Goal: Task Accomplishment & Management: Manage account settings

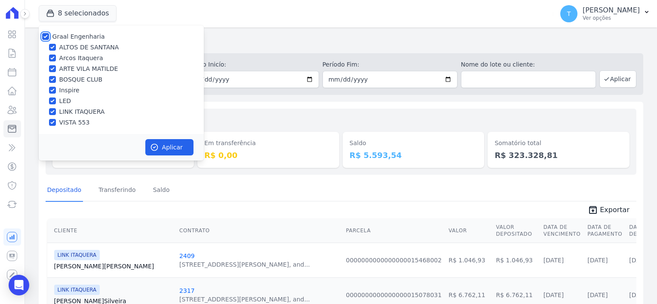
click at [46, 35] on input "Graal Engenharia" at bounding box center [45, 36] width 7 height 7
checkbox input "false"
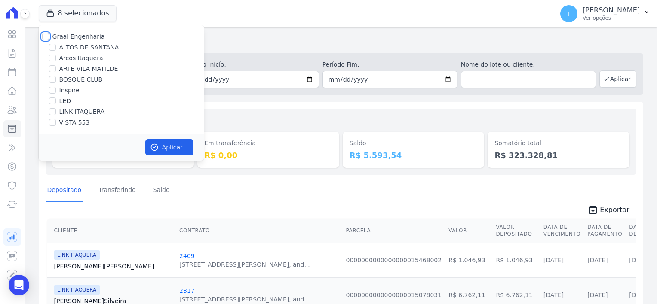
checkbox input "false"
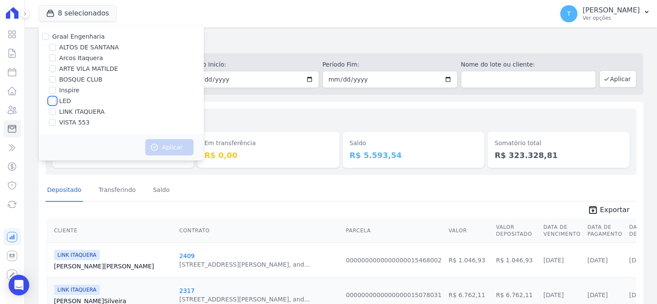
click at [52, 101] on input "LED" at bounding box center [52, 101] width 7 height 7
checkbox input "true"
click at [155, 147] on icon "button" at bounding box center [154, 147] width 6 height 6
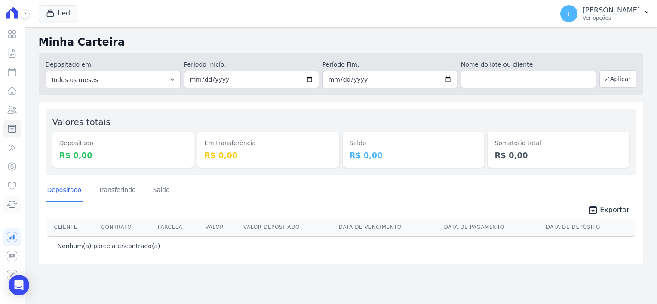
click at [13, 202] on icon at bounding box center [12, 205] width 9 height 6
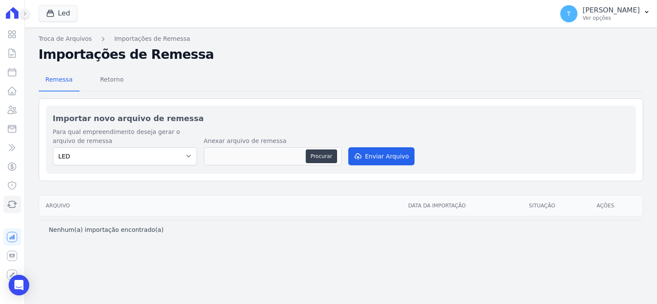
click at [25, 12] on icon at bounding box center [24, 13] width 5 height 5
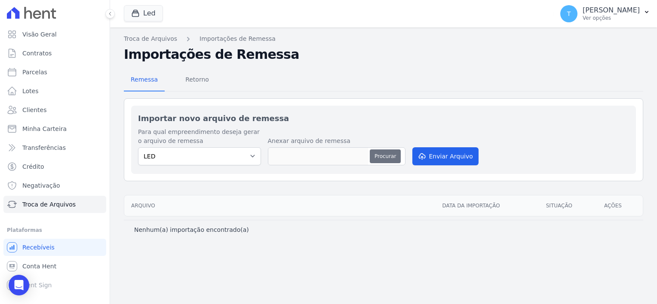
click at [373, 154] on button "Procurar" at bounding box center [385, 157] width 31 height 14
type input "061020250.TXT"
click at [444, 157] on button "Enviar Arquivo" at bounding box center [445, 156] width 66 height 18
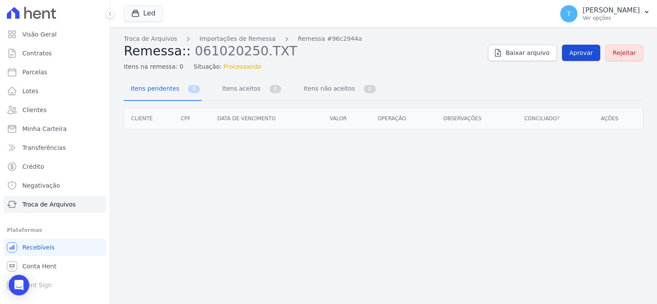
click at [577, 54] on span "Aprovar" at bounding box center [581, 53] width 24 height 9
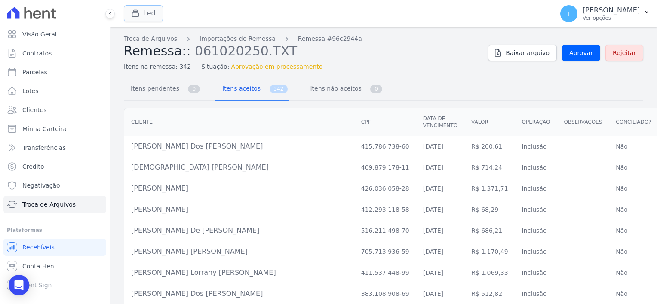
click at [138, 14] on icon "button" at bounding box center [135, 13] width 6 height 6
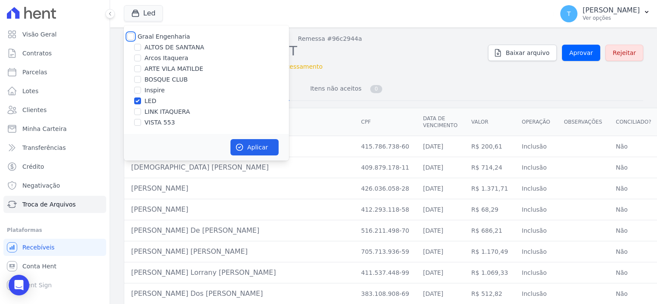
click at [130, 37] on input "Graal Engenharia" at bounding box center [130, 36] width 7 height 7
checkbox input "true"
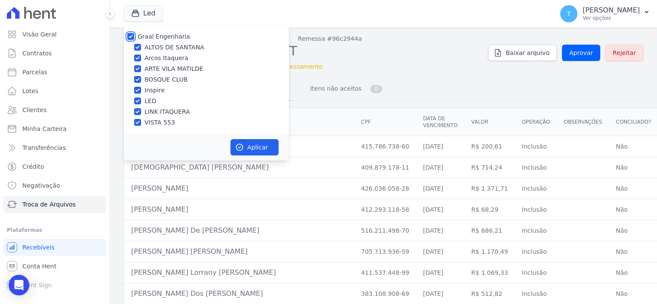
checkbox input "true"
click at [237, 148] on icon "button" at bounding box center [240, 147] width 6 height 6
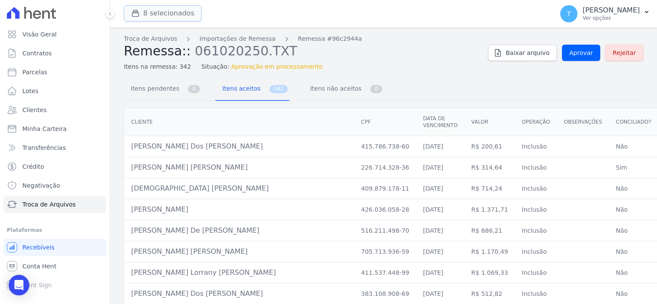
click at [167, 15] on button "8 selecionados" at bounding box center [163, 13] width 78 height 16
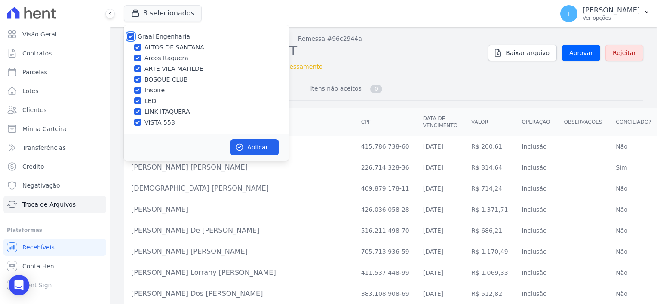
click at [132, 36] on input "Graal Engenharia" at bounding box center [130, 36] width 7 height 7
checkbox input "false"
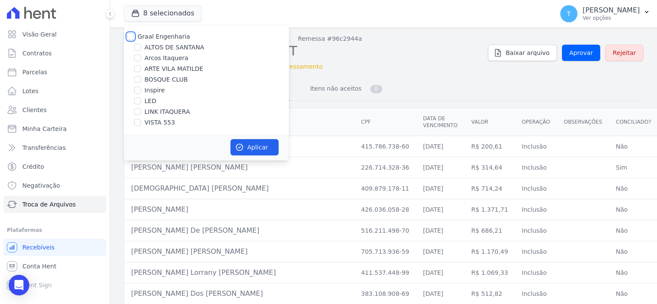
checkbox input "false"
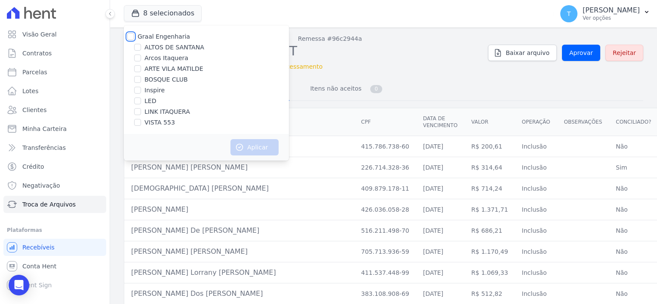
click at [132, 36] on input "Graal Engenharia" at bounding box center [130, 36] width 7 height 7
checkbox input "true"
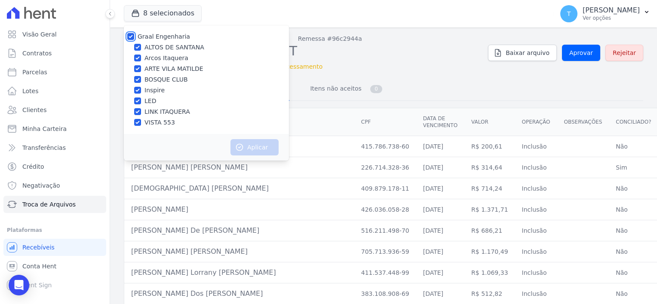
checkbox input "true"
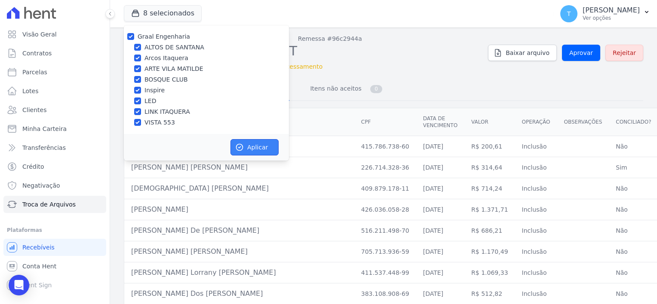
click at [268, 144] on button "Aplicar" at bounding box center [254, 147] width 48 height 16
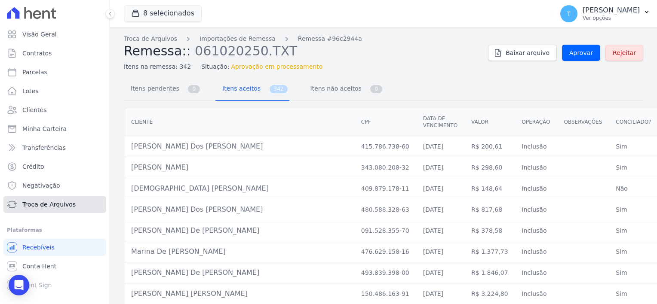
click at [43, 205] on span "Troca de Arquivos" at bounding box center [48, 204] width 53 height 9
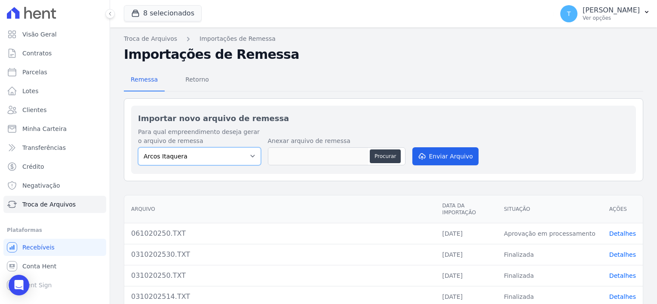
click at [249, 156] on select "Arcos Itaquera ALTOS DE SANTANA Inspire BOSQUE CLUB ARTE VILA MATILDE VISTA 553…" at bounding box center [199, 156] width 123 height 18
select select "798d34ef-1a76-4a01-aecd-278a2202ade3"
click at [138, 147] on select "Arcos Itaquera ALTOS DE SANTANA Inspire BOSQUE CLUB ARTE VILA MATILDE VISTA 553…" at bounding box center [199, 156] width 123 height 18
click at [381, 154] on button "Procurar" at bounding box center [385, 157] width 31 height 14
type input "061020257.TXT"
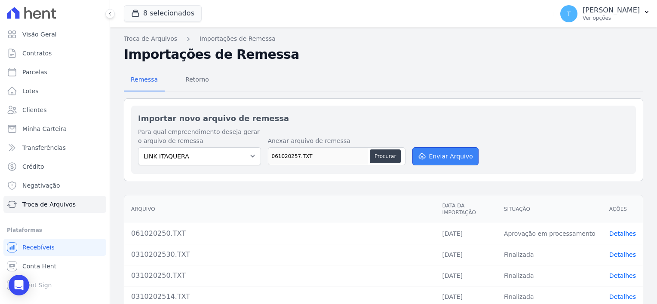
click at [441, 153] on button "Enviar Arquivo" at bounding box center [445, 156] width 66 height 18
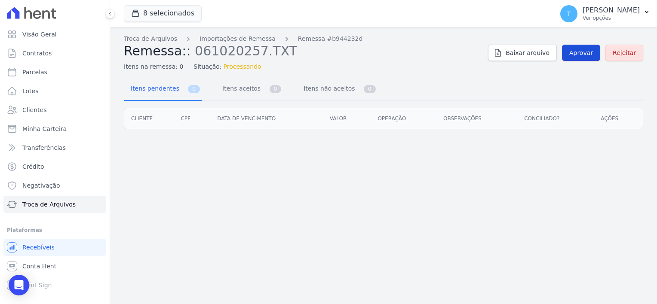
click at [573, 52] on link "Aprovar" at bounding box center [581, 53] width 38 height 16
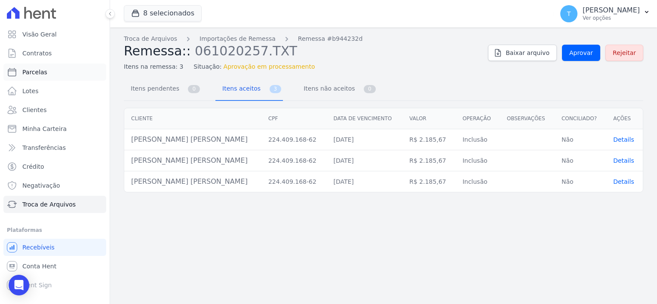
click at [40, 70] on span "Parcelas" at bounding box center [34, 72] width 25 height 9
select select
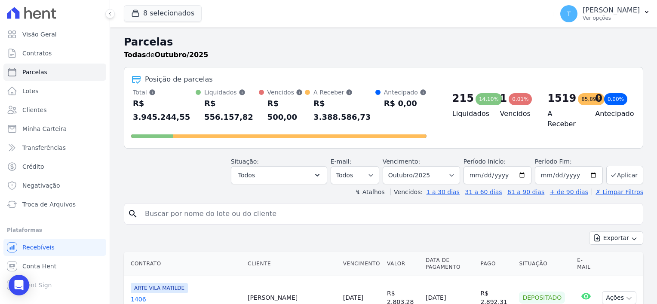
click at [239, 206] on input "search" at bounding box center [390, 214] width 500 height 17
paste input "Fabio De Sene Souza"
type input "Fabio De Sene Souza"
select select
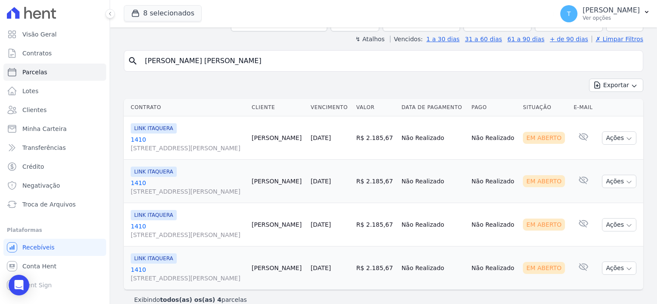
scroll to position [77, 0]
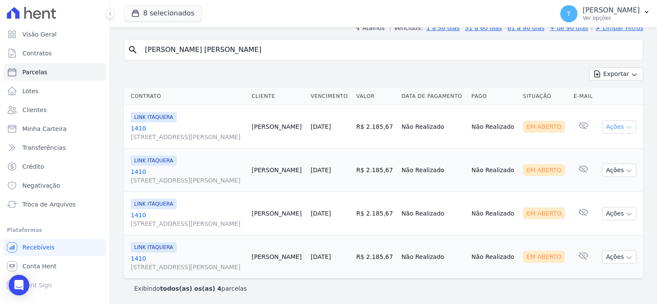
click at [626, 129] on icon "button" at bounding box center [629, 127] width 7 height 7
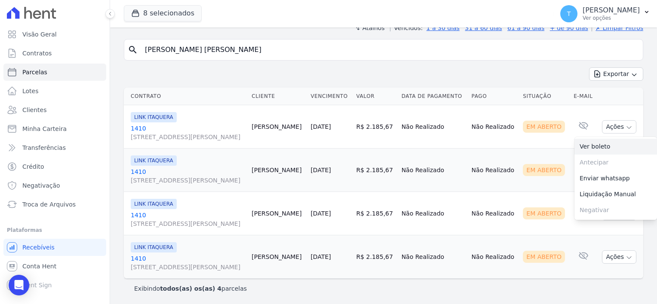
click at [591, 147] on link "Ver boleto" at bounding box center [616, 147] width 83 height 16
click at [536, 151] on td "Em Aberto" at bounding box center [544, 170] width 51 height 43
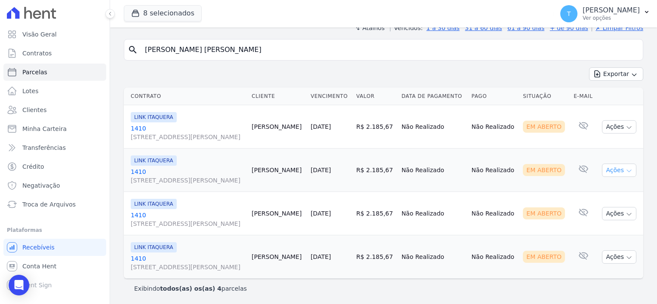
click at [626, 170] on icon "button" at bounding box center [629, 171] width 7 height 7
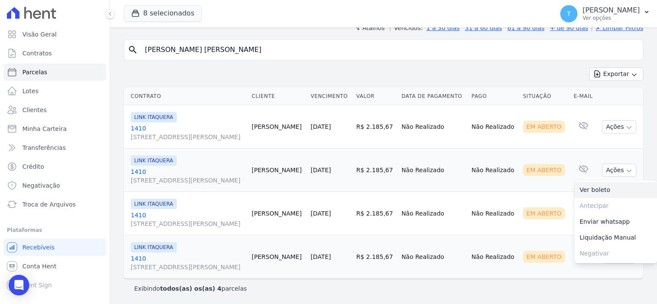
click at [596, 187] on link "Ver boleto" at bounding box center [616, 190] width 83 height 16
click at [473, 192] on td "Não Realizado" at bounding box center [494, 213] width 52 height 43
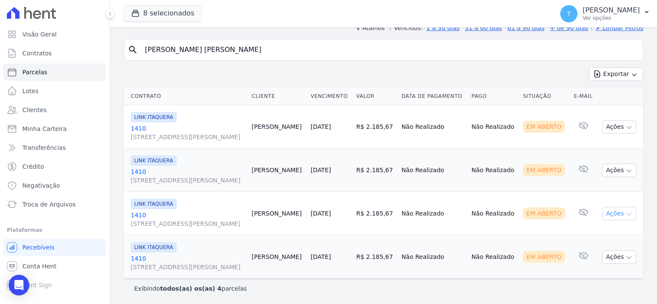
click at [627, 215] on icon "button" at bounding box center [629, 215] width 4 height 2
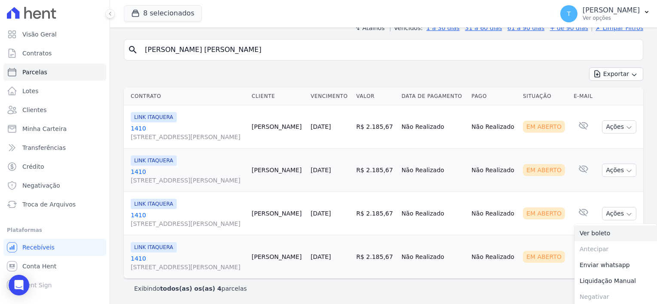
click at [593, 231] on link "Ver boleto" at bounding box center [616, 234] width 83 height 16
click at [520, 246] on td "Em Aberto" at bounding box center [544, 257] width 51 height 43
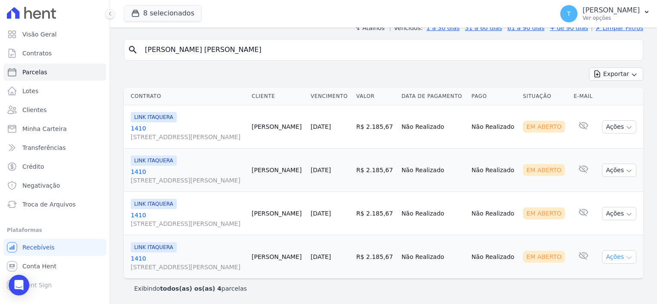
click at [626, 258] on icon "button" at bounding box center [629, 258] width 7 height 7
click at [583, 274] on link "Ver boleto" at bounding box center [616, 277] width 83 height 16
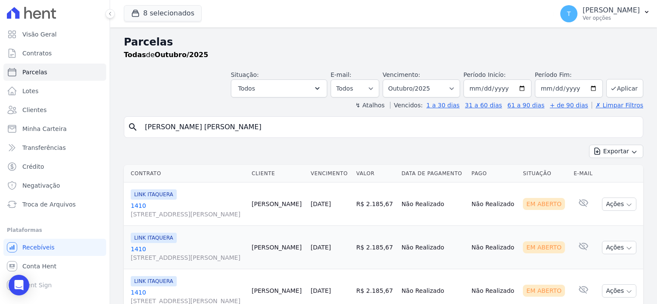
scroll to position [0, 0]
drag, startPoint x: 226, startPoint y: 127, endPoint x: 143, endPoint y: 126, distance: 83.4
click at [143, 126] on input "Fabio De Sene Souza" at bounding box center [390, 127] width 500 height 17
paste input "Ingrid Rodrigues Vasconcelos"
type input "Ingrid Rodrigues Vasconcelos"
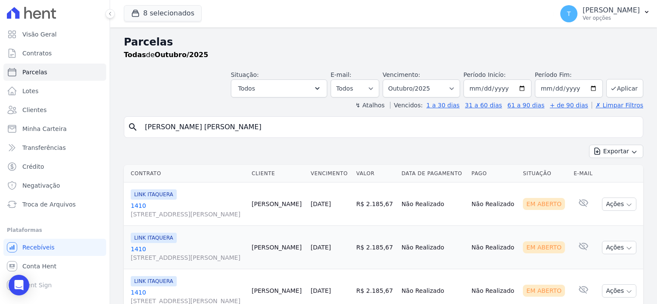
select select
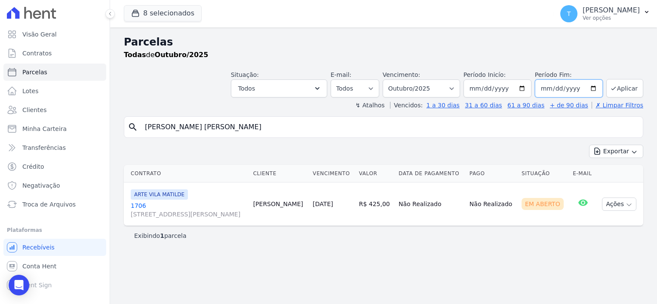
click at [594, 89] on input "[DATE]" at bounding box center [569, 89] width 68 height 18
type input "2025-12-30"
click at [619, 88] on button "Aplicar" at bounding box center [624, 88] width 37 height 18
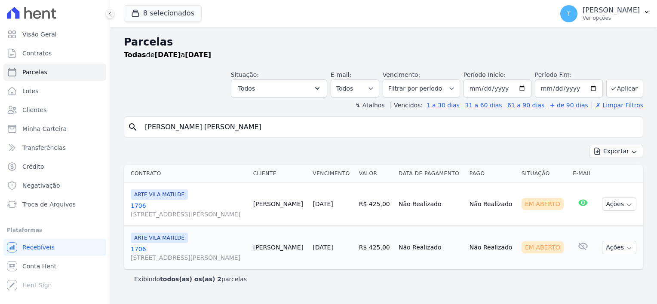
select select
click at [630, 203] on icon "button" at bounding box center [629, 205] width 7 height 7
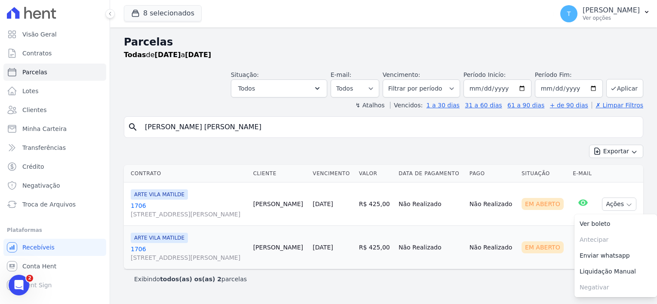
click at [139, 213] on span "[STREET_ADDRESS][PERSON_NAME]" at bounding box center [189, 214] width 116 height 9
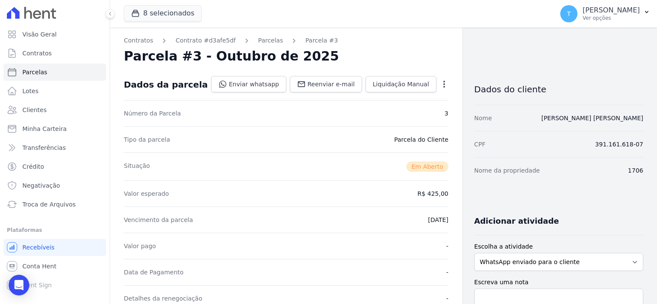
click at [440, 88] on icon "button" at bounding box center [444, 84] width 9 height 9
click at [418, 111] on link "Cancelar Cobrança" at bounding box center [407, 111] width 76 height 15
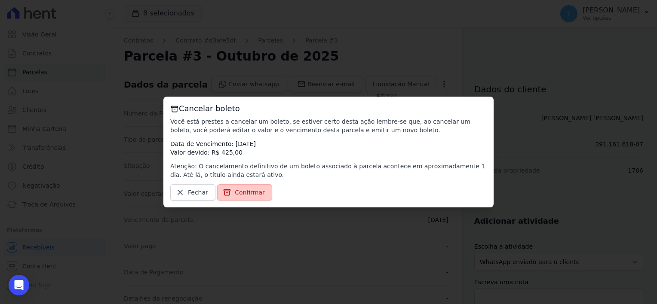
click at [251, 189] on span "Confirmar" at bounding box center [250, 192] width 30 height 9
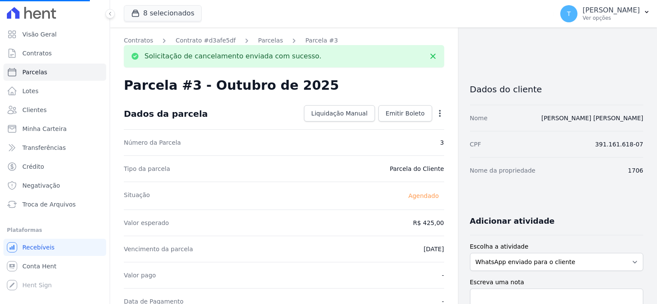
select select
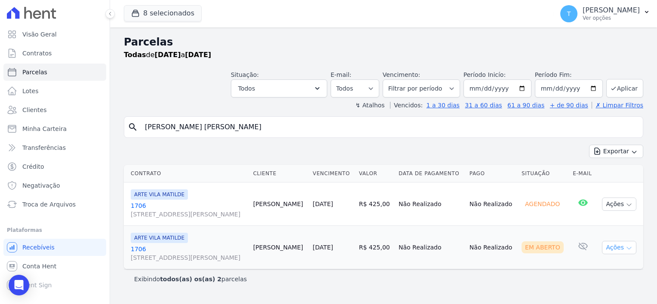
click at [630, 246] on icon "button" at bounding box center [629, 248] width 7 height 7
click at [137, 249] on link "1706 Avenida Angélica, 2248, ANDAR 11, Consolação" at bounding box center [189, 253] width 116 height 17
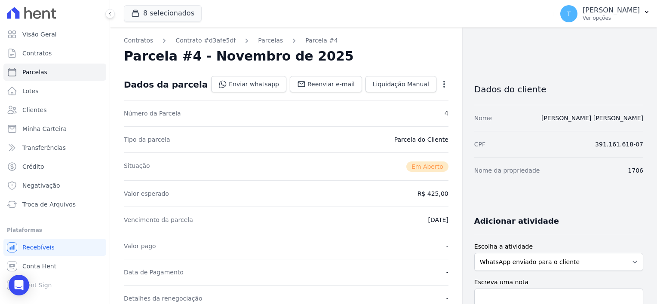
click at [440, 86] on icon "button" at bounding box center [444, 84] width 9 height 9
click at [408, 110] on link "Cancelar Cobrança" at bounding box center [407, 111] width 76 height 15
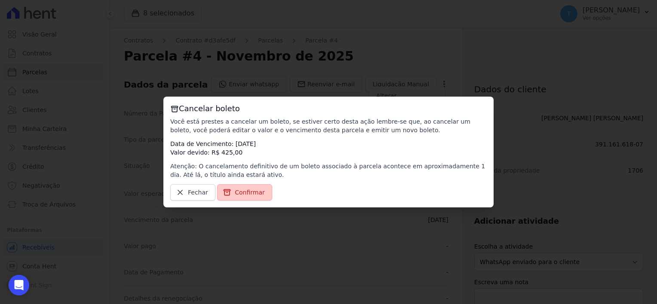
click at [239, 194] on span "Confirmar" at bounding box center [250, 192] width 30 height 9
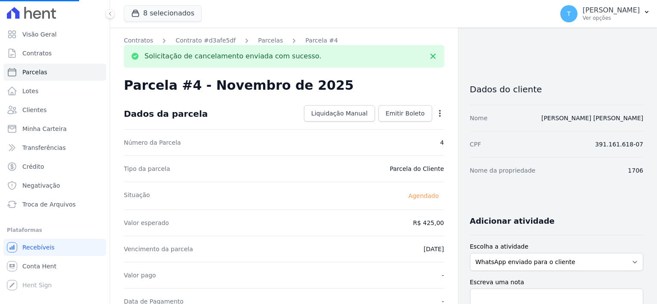
select select
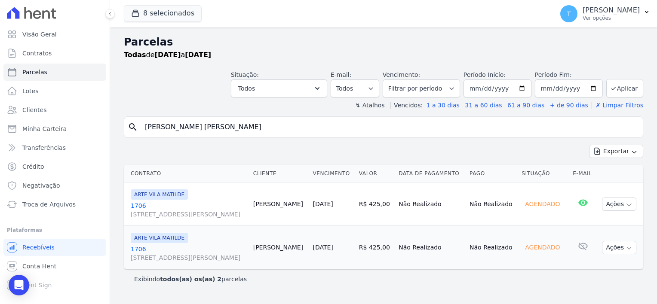
drag, startPoint x: 258, startPoint y: 126, endPoint x: 138, endPoint y: 127, distance: 120.4
click at [138, 127] on div "search Ingrid Rodrigues Vasconcelos" at bounding box center [383, 128] width 519 height 22
paste input "Gabriela Cristina Baldini Pinheiro"
type input "Gabriela Cristina Baldini Pinheiro"
select select
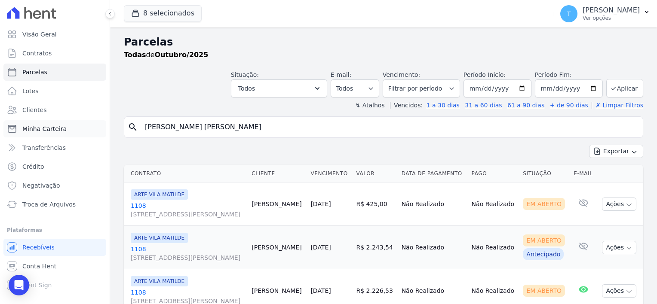
click at [63, 127] on link "Minha Carteira" at bounding box center [54, 128] width 103 height 17
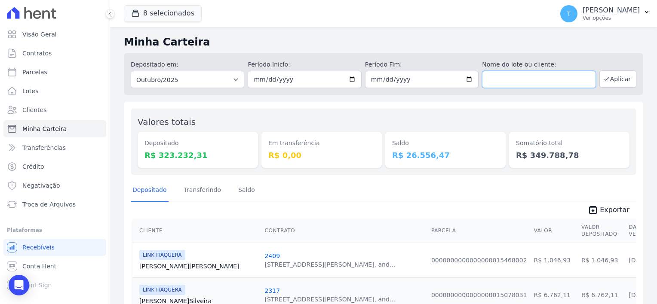
click at [506, 77] on input "text" at bounding box center [539, 79] width 114 height 17
paste input "Gabriela Cristina Baldini Pinheiro"
type input "Gabriela Cristina Baldini Pinheiro"
click at [349, 80] on input "[DATE]" at bounding box center [305, 79] width 114 height 17
type input "2025-08-01"
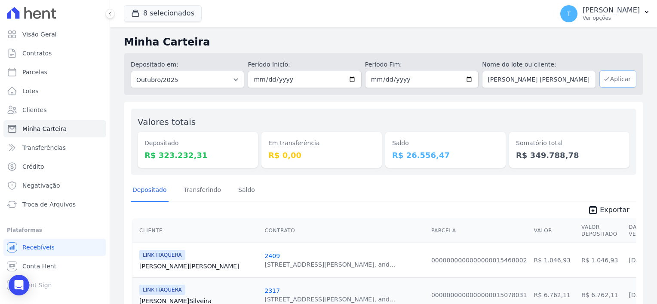
click at [611, 79] on button "Aplicar" at bounding box center [617, 79] width 37 height 17
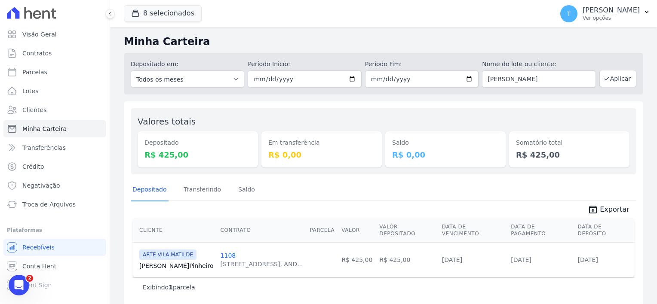
scroll to position [1, 0]
click at [21, 280] on icon "Abertura do Messenger da Intercom" at bounding box center [18, 284] width 14 height 14
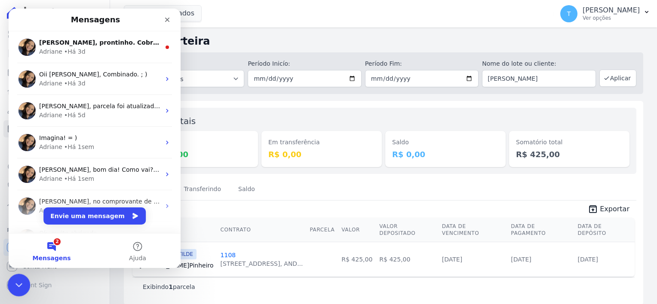
scroll to position [0, 0]
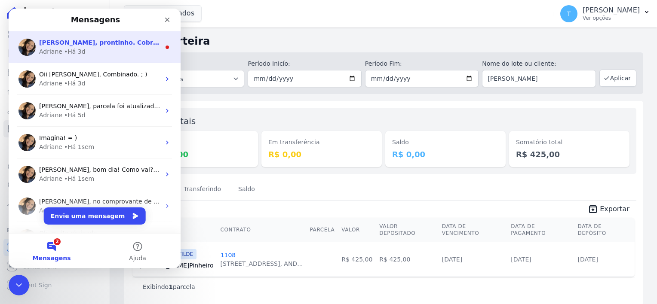
click at [86, 52] on div "Adriane • Há 3d" at bounding box center [99, 51] width 121 height 9
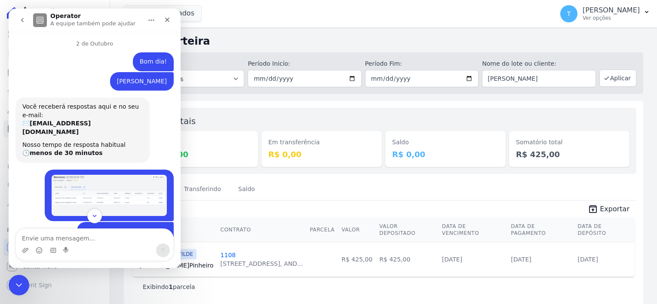
click at [126, 189] on img "Thayna diz…" at bounding box center [109, 195] width 115 height 41
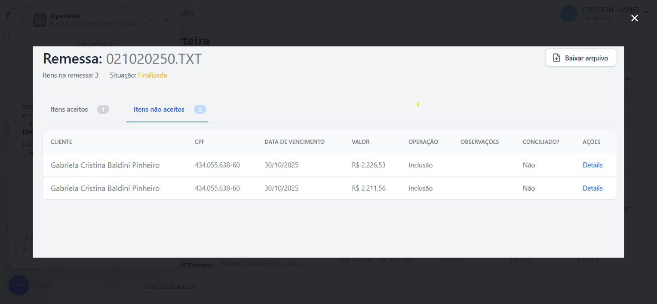
click at [635, 15] on icon "Fechar" at bounding box center [635, 18] width 10 height 10
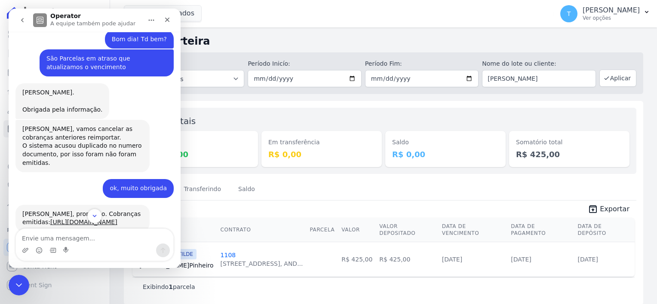
scroll to position [546, 0]
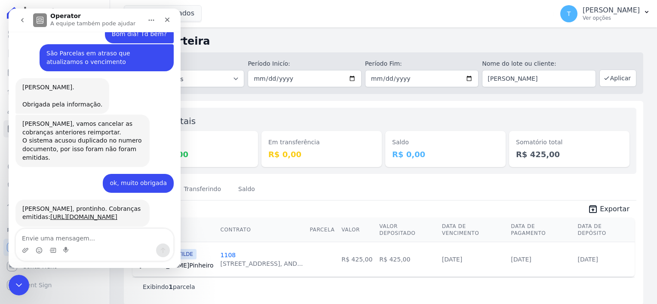
click at [18, 18] on button "go back" at bounding box center [22, 20] width 16 height 16
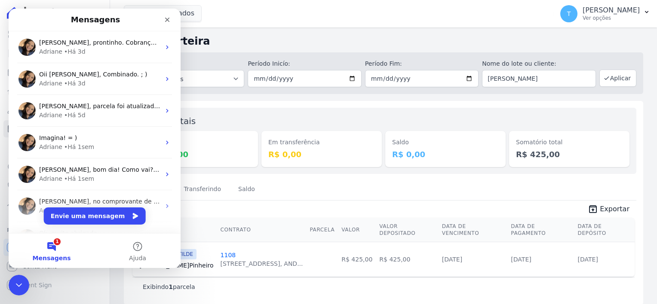
scroll to position [0, 0]
click at [348, 79] on input "2025-08-01" at bounding box center [305, 78] width 114 height 17
type input "2025-07-01"
click at [614, 80] on button "Aplicar" at bounding box center [617, 78] width 37 height 17
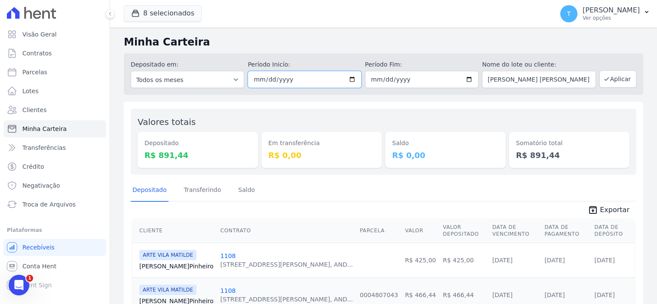
click at [353, 77] on input "2025-07-01" at bounding box center [305, 79] width 114 height 17
type input "2025-06-01"
click at [601, 73] on button "Aplicar" at bounding box center [617, 79] width 37 height 17
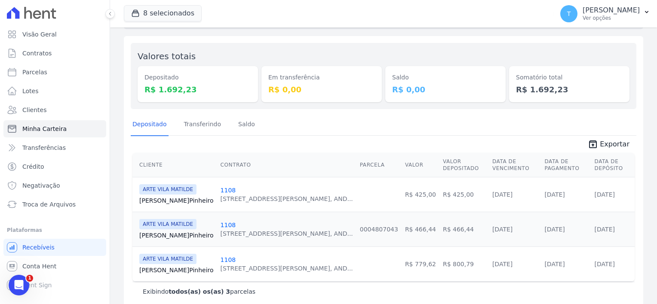
scroll to position [71, 0]
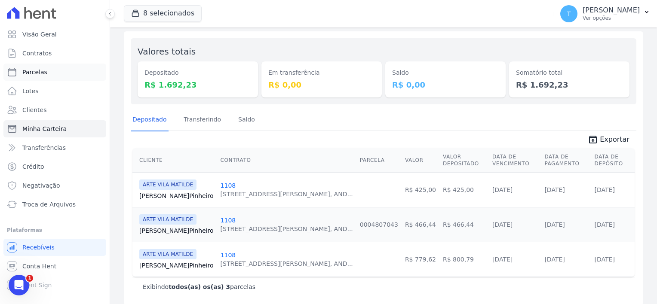
click at [53, 74] on link "Parcelas" at bounding box center [54, 72] width 103 height 17
select select
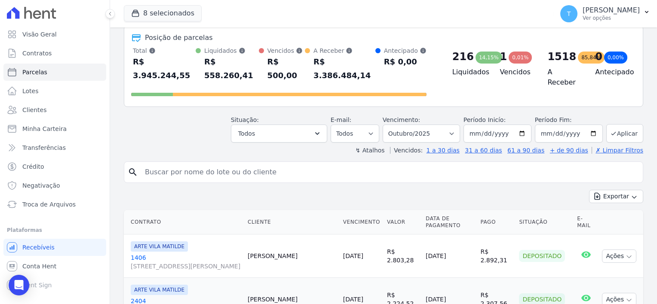
scroll to position [43, 0]
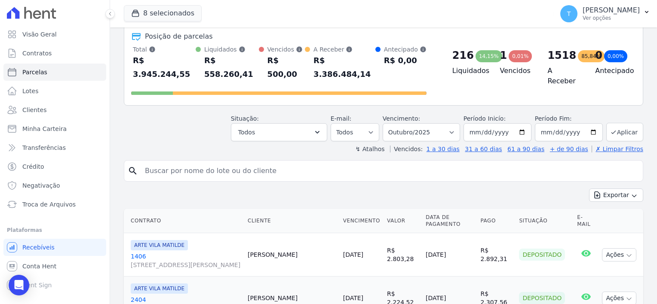
click at [256, 163] on input "search" at bounding box center [390, 171] width 500 height 17
paste input "Jessica Queiroz Pereira"
type input "Jessica Queiroz Pereira"
select select
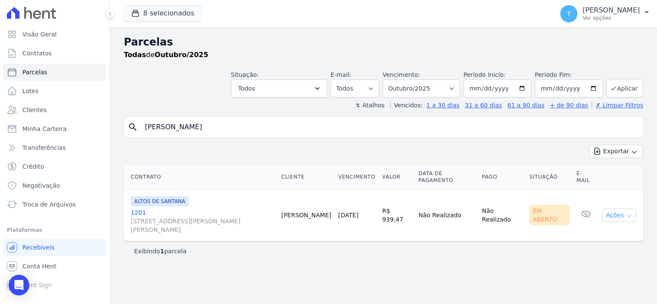
click at [630, 213] on icon "button" at bounding box center [629, 216] width 7 height 7
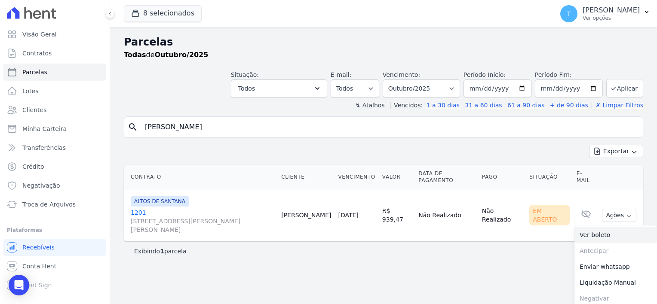
click at [610, 227] on link "Ver boleto" at bounding box center [616, 235] width 83 height 16
drag, startPoint x: 243, startPoint y: 121, endPoint x: 105, endPoint y: 119, distance: 137.2
click at [105, 119] on div "Visão Geral Contratos Parcelas Lotes Clientes Minha Carteira Transferências Cré…" at bounding box center [328, 152] width 657 height 304
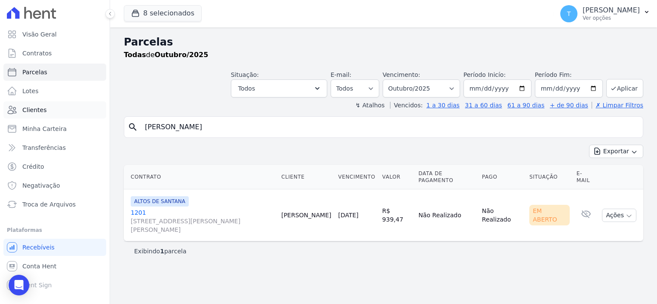
paste input "ANDRÉ DOS SANTOS MORAIS DE SOUSA"
type input "ANDRÉ DOS SANTOS MORAIS DE SOUSA"
select select
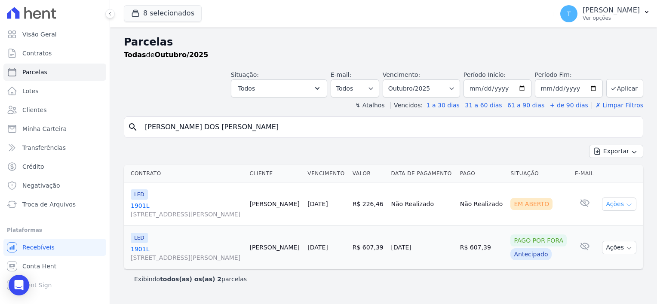
click at [630, 206] on icon "button" at bounding box center [629, 205] width 7 height 7
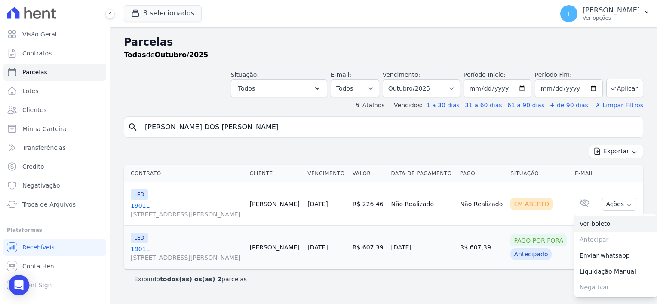
click at [615, 225] on link "Ver boleto" at bounding box center [616, 224] width 83 height 16
click at [54, 131] on span "Minha Carteira" at bounding box center [44, 129] width 44 height 9
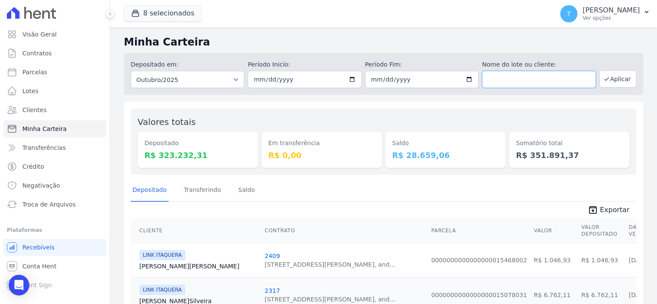
click at [525, 86] on input "text" at bounding box center [539, 79] width 114 height 17
paste input "Fernando Pastorelli Henrique"
type input "Fernando Pastorelli Henrique"
click at [352, 79] on input "[DATE]" at bounding box center [305, 79] width 114 height 17
type input "[DATE]"
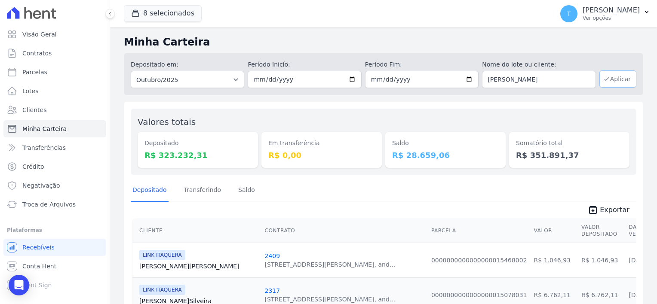
click at [604, 79] on icon "button" at bounding box center [606, 79] width 7 height 7
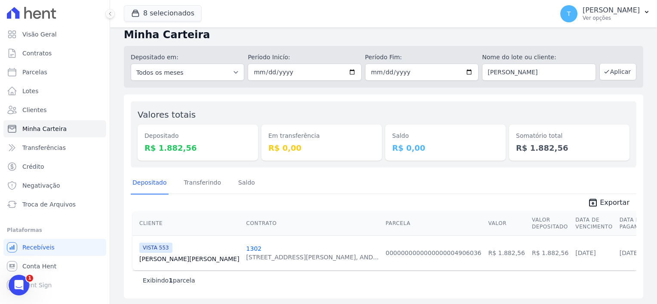
scroll to position [8, 0]
click at [165, 261] on link "[PERSON_NAME]" at bounding box center [189, 259] width 100 height 9
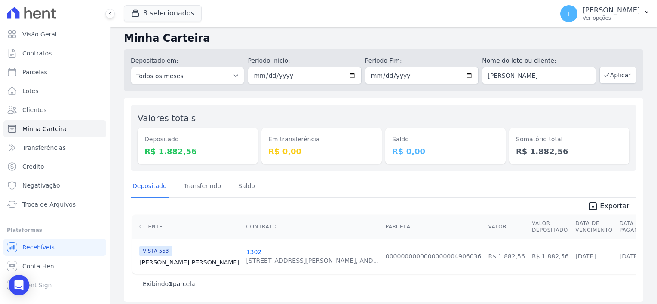
scroll to position [8, 0]
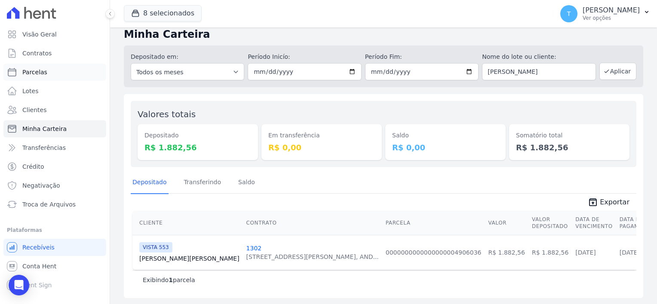
click at [31, 72] on span "Parcelas" at bounding box center [34, 72] width 25 height 9
select select
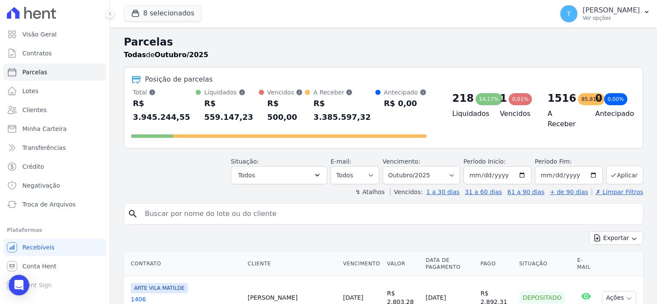
click at [174, 206] on input "search" at bounding box center [390, 214] width 500 height 17
paste input "[PERSON_NAME] [PERSON_NAME]"
type input "[PERSON_NAME] [PERSON_NAME]"
select select
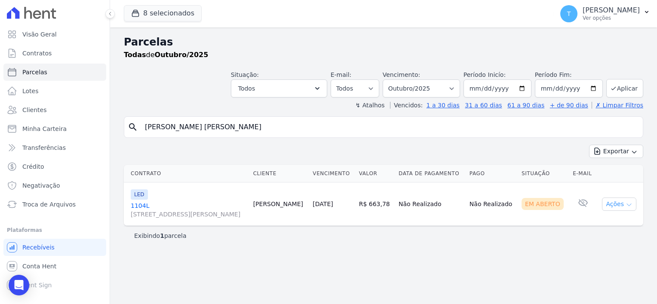
click at [632, 203] on icon "button" at bounding box center [629, 205] width 7 height 7
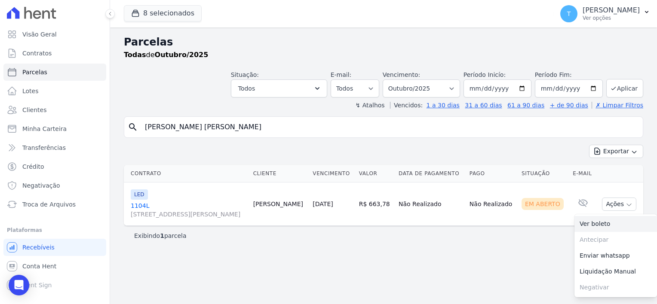
click at [607, 224] on link "Ver boleto" at bounding box center [616, 224] width 83 height 16
click at [44, 206] on span "Troca de Arquivos" at bounding box center [48, 204] width 53 height 9
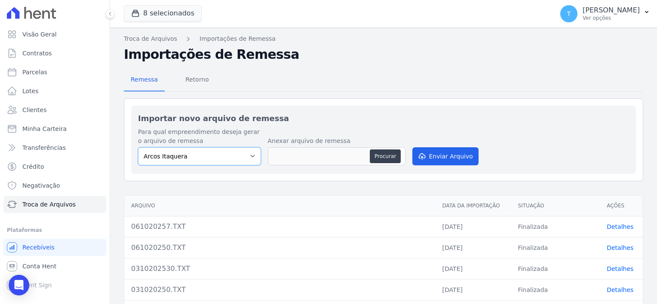
click at [246, 157] on select "[PERSON_NAME] Itaquera [GEOGRAPHIC_DATA][PERSON_NAME] Inspire BOSQUE CLUB ARTE …" at bounding box center [199, 156] width 123 height 18
select select "0f63778f-d065-481e-98dc-731d1f59daba"
click at [138, 147] on select "[PERSON_NAME] Itaquera [GEOGRAPHIC_DATA][PERSON_NAME] Inspire BOSQUE CLUB ARTE …" at bounding box center [199, 156] width 123 height 18
click at [380, 155] on button "Procurar" at bounding box center [385, 157] width 31 height 14
type input "0610202530.TXT"
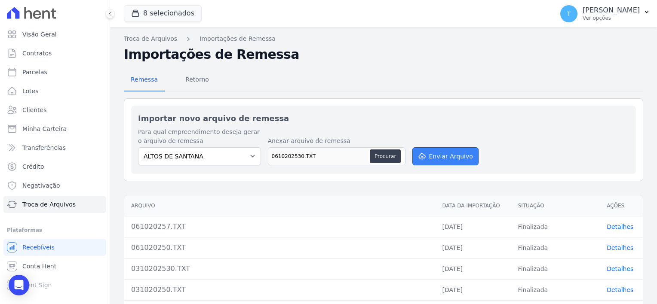
click at [444, 155] on button "Enviar Arquivo" at bounding box center [445, 156] width 66 height 18
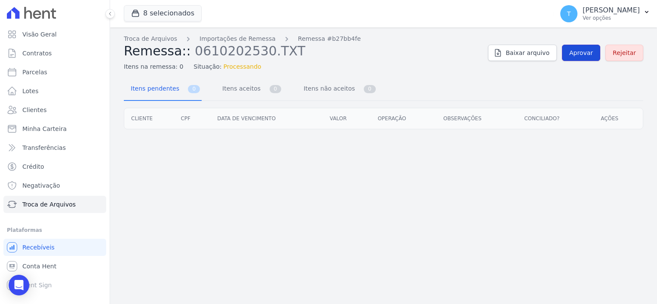
click at [580, 49] on span "Aprovar" at bounding box center [581, 53] width 24 height 9
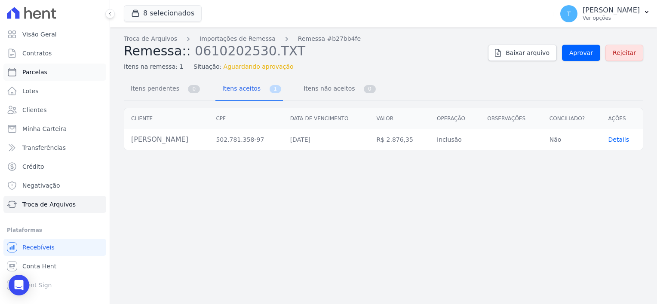
click at [41, 71] on span "Parcelas" at bounding box center [34, 72] width 25 height 9
select select
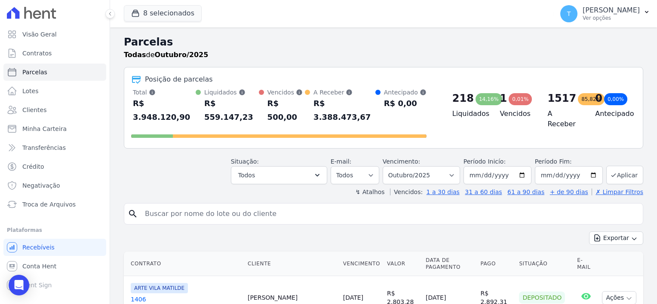
click at [267, 206] on input "search" at bounding box center [390, 214] width 500 height 17
paste input "[PERSON_NAME]"
type input "[PERSON_NAME]"
select select
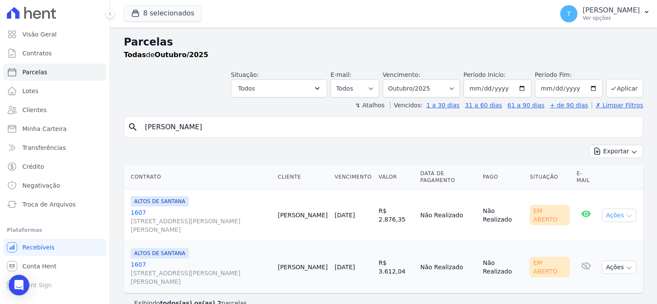
click at [630, 213] on icon "button" at bounding box center [629, 216] width 7 height 7
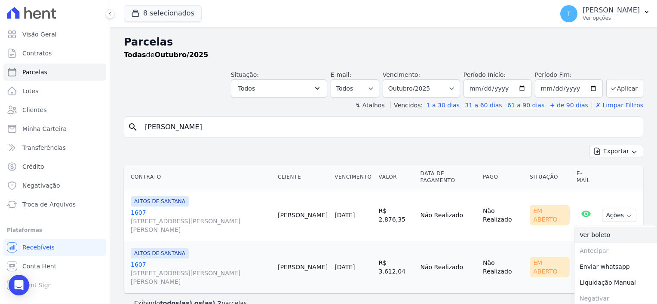
click at [605, 227] on link "Ver boleto" at bounding box center [616, 235] width 83 height 16
drag, startPoint x: 238, startPoint y: 128, endPoint x: 138, endPoint y: 129, distance: 100.2
click at [138, 129] on div "search [PERSON_NAME]" at bounding box center [383, 128] width 519 height 22
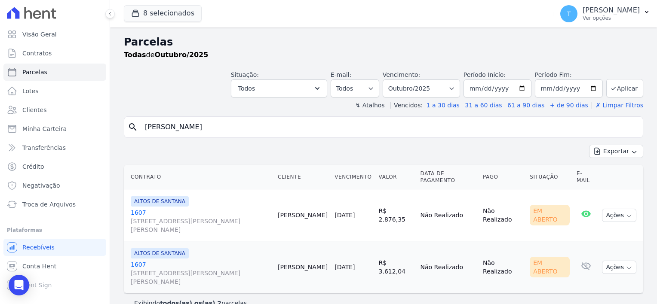
paste input "[PERSON_NAME] e [PERSON_NAME]"
type input "[PERSON_NAME] e [PERSON_NAME]"
select select
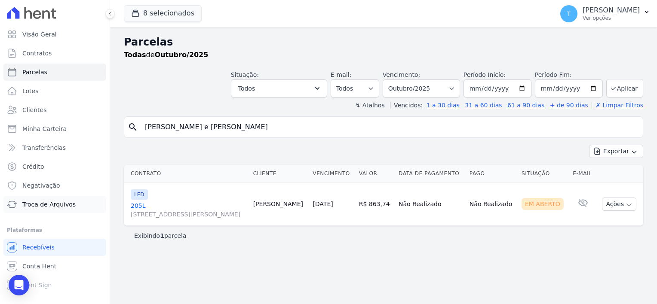
click at [45, 200] on span "Troca de Arquivos" at bounding box center [48, 204] width 53 height 9
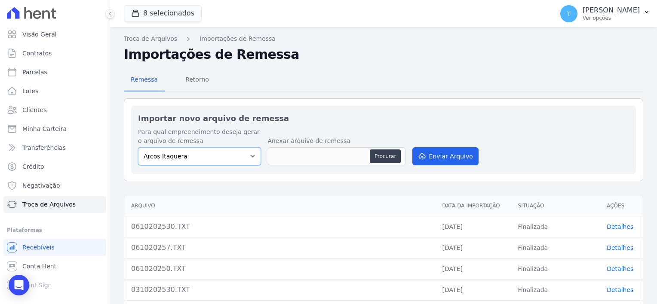
click at [209, 160] on select "[PERSON_NAME] Itaquera [GEOGRAPHIC_DATA][PERSON_NAME] Inspire BOSQUE CLUB ARTE …" at bounding box center [199, 156] width 123 height 18
select select "6db872fb-8a6f-44ae-826c-42d53d77f19e"
click at [138, 147] on select "[PERSON_NAME] Itaquera [GEOGRAPHIC_DATA][PERSON_NAME] Inspire BOSQUE CLUB ARTE …" at bounding box center [199, 156] width 123 height 18
click at [390, 154] on button "Procurar" at bounding box center [385, 157] width 31 height 14
type input "061020251.TXT"
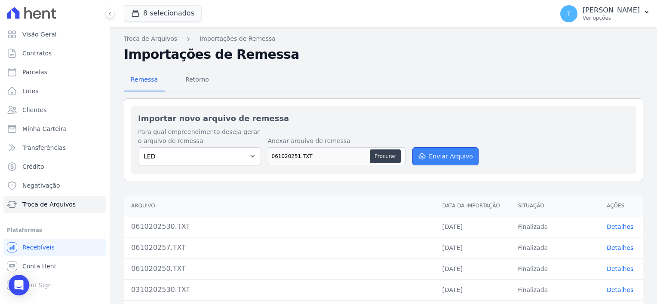
click at [443, 157] on button "Enviar Arquivo" at bounding box center [445, 156] width 66 height 18
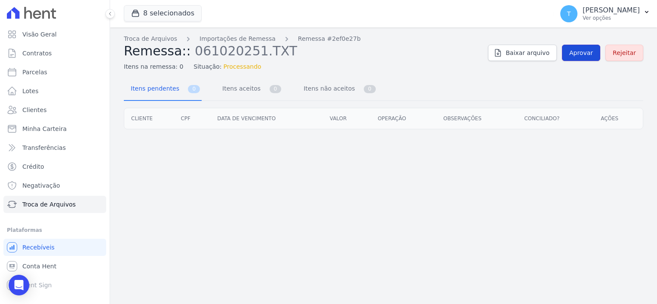
click at [585, 55] on span "Aprovar" at bounding box center [581, 53] width 24 height 9
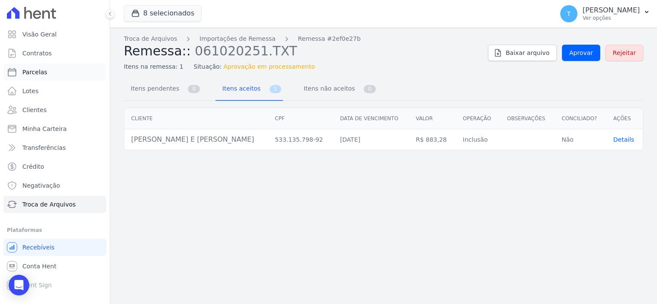
click at [50, 71] on link "Parcelas" at bounding box center [54, 72] width 103 height 17
select select
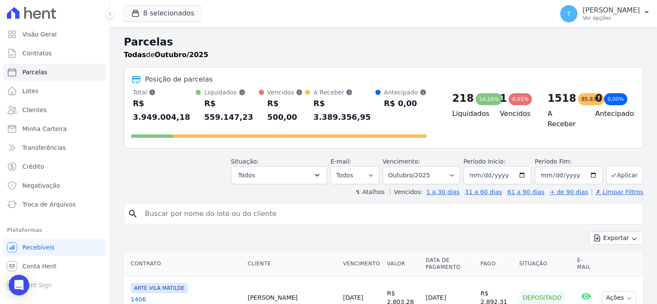
click at [262, 206] on input "search" at bounding box center [390, 214] width 500 height 17
paste input "Leonardo Vasconcelos e Silva"
type input "Leonardo Vasconcelos e Silva"
select select
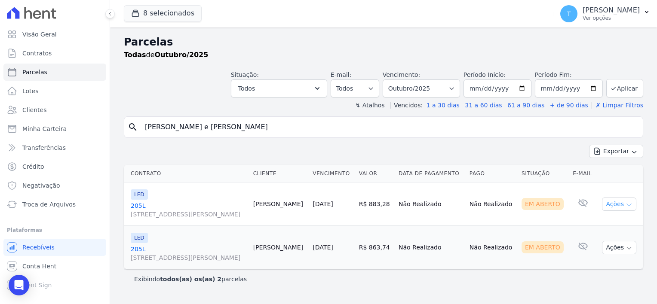
click at [630, 203] on icon "button" at bounding box center [629, 205] width 7 height 7
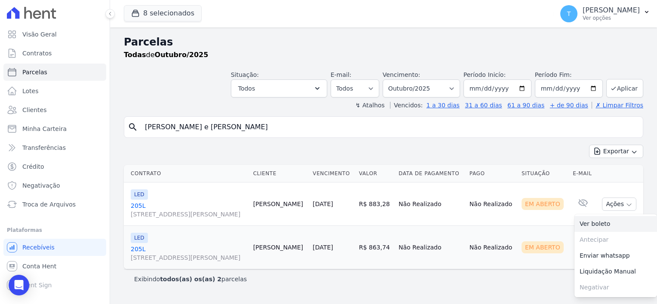
click at [604, 227] on link "Ver boleto" at bounding box center [616, 224] width 83 height 16
drag, startPoint x: 249, startPoint y: 127, endPoint x: 117, endPoint y: 125, distance: 132.0
click at [117, 125] on div "Parcelas Todas de Outubro/2025 Situação: Agendado Em Aberto Pago Processando Ca…" at bounding box center [383, 166] width 547 height 277
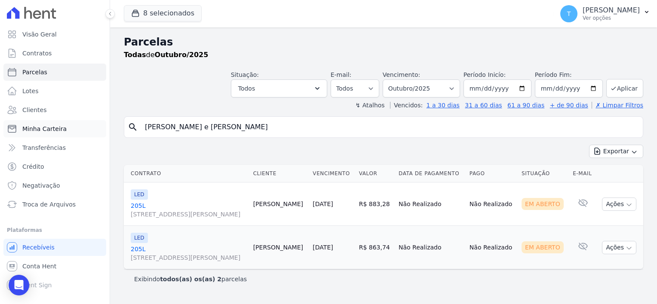
paste input "Anderson Cerqueira dos Santos"
type input "Anderson Cerqueira dos Santos"
select select
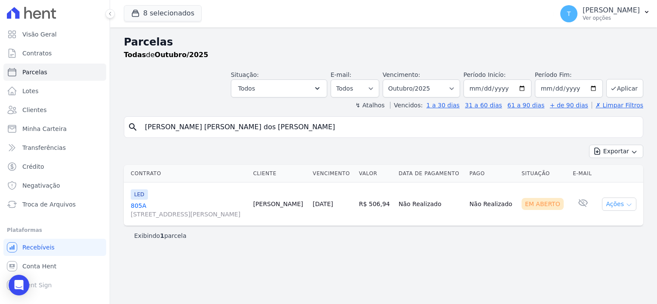
click at [631, 207] on icon "button" at bounding box center [629, 205] width 7 height 7
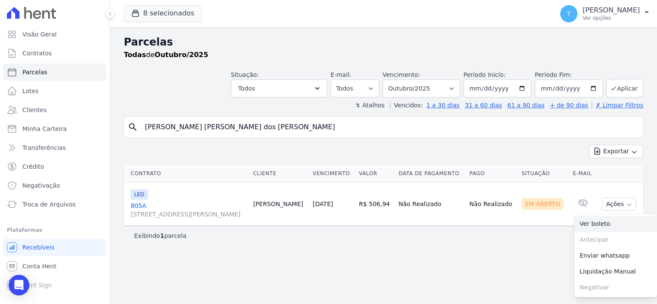
click at [615, 227] on link "Ver boleto" at bounding box center [616, 224] width 83 height 16
drag, startPoint x: 269, startPoint y: 124, endPoint x: 141, endPoint y: 125, distance: 128.6
click at [141, 125] on input "Anderson Cerqueira dos Santos" at bounding box center [390, 127] width 500 height 17
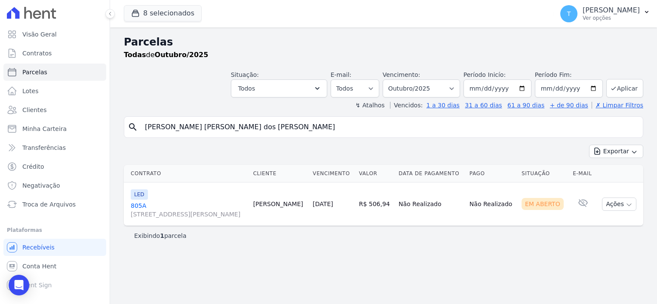
paste input "Felipe Brito Gonsalez"
type input "Felipe Brito Gonsalez"
select select
click at [628, 205] on icon "button" at bounding box center [629, 205] width 7 height 7
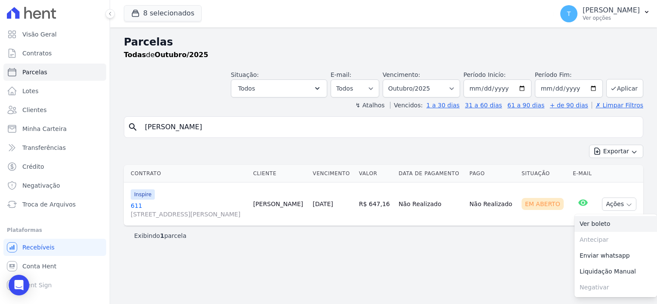
click at [606, 225] on link "Ver boleto" at bounding box center [616, 224] width 83 height 16
click at [45, 129] on span "Minha Carteira" at bounding box center [44, 129] width 44 height 9
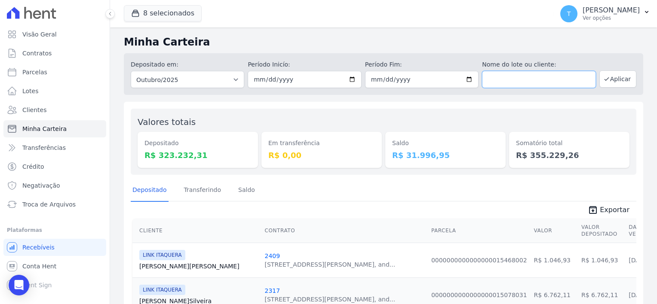
click at [492, 82] on input "text" at bounding box center [539, 79] width 114 height 17
paste input "[PERSON_NAME] [PERSON_NAME]"
type input "[PERSON_NAME] [PERSON_NAME]"
click at [349, 81] on input "[DATE]" at bounding box center [305, 79] width 114 height 17
type input "[DATE]"
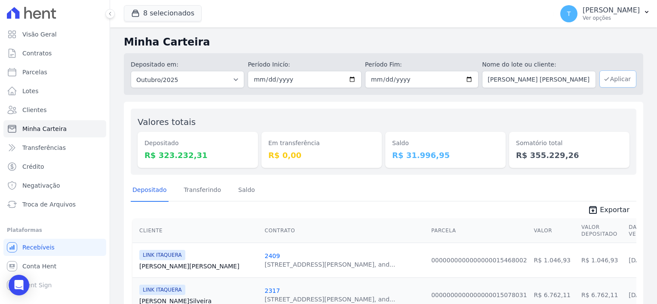
click at [605, 80] on button "Aplicar" at bounding box center [617, 79] width 37 height 17
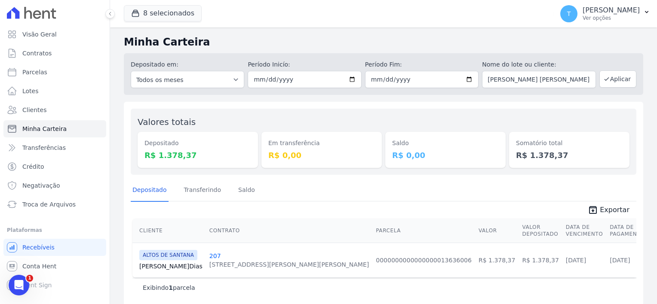
scroll to position [8, 0]
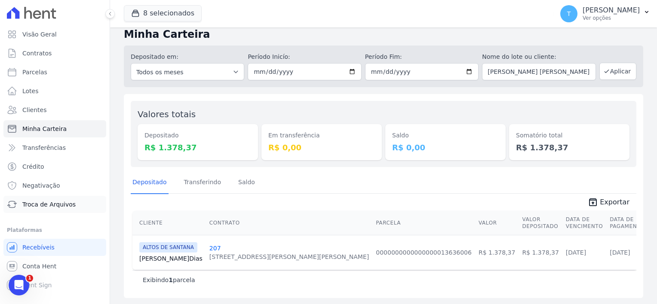
click at [51, 209] on link "Troca de Arquivos" at bounding box center [54, 204] width 103 height 17
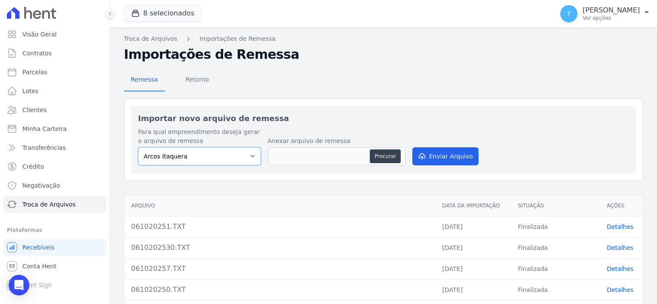
click at [241, 156] on select "[PERSON_NAME] Itaquera [GEOGRAPHIC_DATA][PERSON_NAME] Inspire BOSQUE CLUB ARTE …" at bounding box center [199, 156] width 123 height 18
select select "907a04bd-9982-46ed-adee-37b3d201f3c4"
click at [138, 147] on select "[PERSON_NAME] Itaquera [GEOGRAPHIC_DATA][PERSON_NAME] Inspire BOSQUE CLUB ARTE …" at bounding box center [199, 156] width 123 height 18
click at [387, 155] on button "Procurar" at bounding box center [385, 157] width 31 height 14
type input "061020258.TXT"
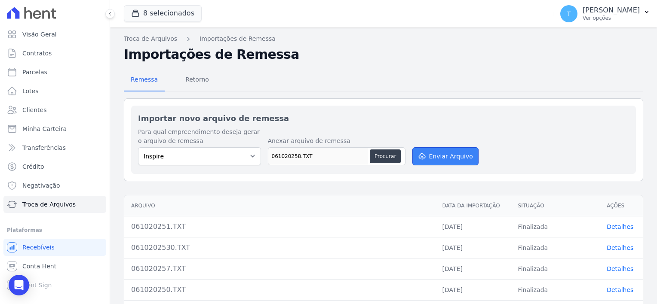
click at [433, 157] on button "Enviar Arquivo" at bounding box center [445, 156] width 66 height 18
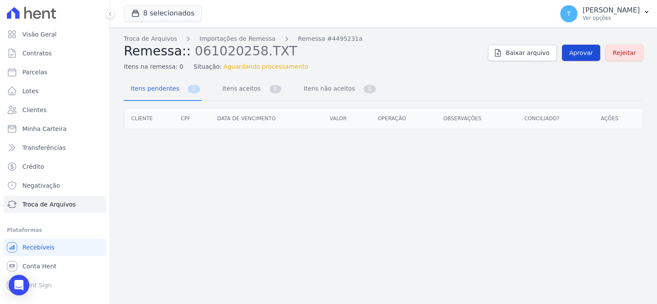
click at [576, 52] on span "Aprovar" at bounding box center [581, 53] width 24 height 9
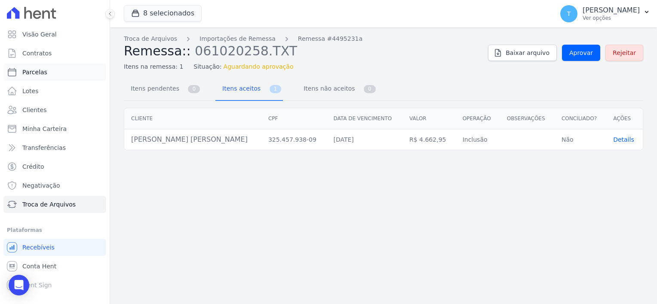
click at [33, 76] on span "Parcelas" at bounding box center [34, 72] width 25 height 9
select select
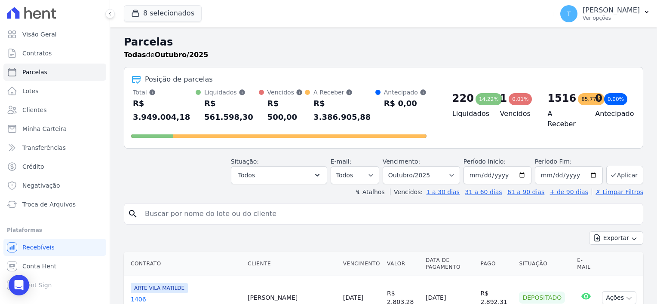
click at [251, 206] on input "search" at bounding box center [390, 214] width 500 height 17
paste input "Fernanda Santos de Almeida"
type input "Fernanda Santos de Almeida"
select select
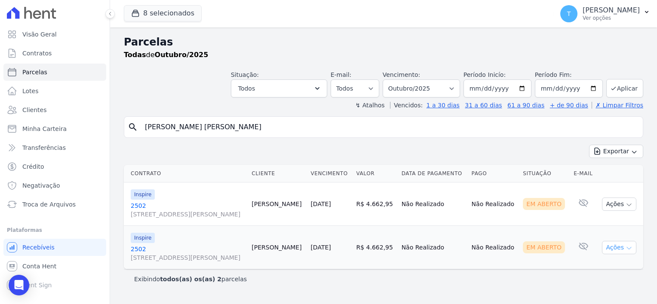
click at [630, 245] on icon "button" at bounding box center [629, 248] width 7 height 7
click at [613, 270] on link "Ver boleto" at bounding box center [616, 268] width 83 height 16
click at [627, 204] on icon "button" at bounding box center [629, 205] width 4 height 2
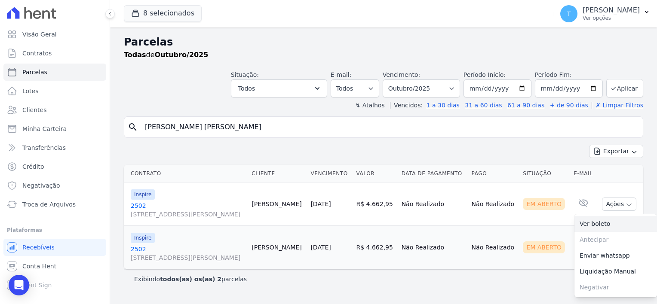
click at [609, 222] on link "Ver boleto" at bounding box center [616, 224] width 83 height 16
drag, startPoint x: 249, startPoint y: 129, endPoint x: 139, endPoint y: 124, distance: 110.2
click at [139, 124] on div "search Fernanda Santos de Almeida" at bounding box center [383, 128] width 519 height 22
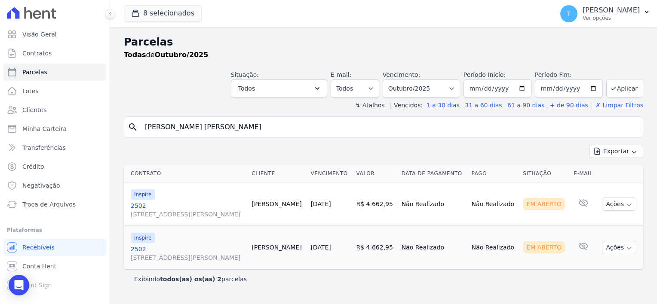
paste input "hilipi Guilherme Azevedo de Souz"
type input "Fhilipi Guilherme Azevedo de Souza"
select select
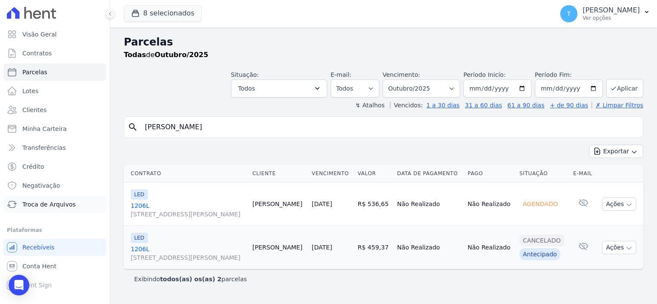
click at [32, 205] on span "Troca de Arquivos" at bounding box center [48, 204] width 53 height 9
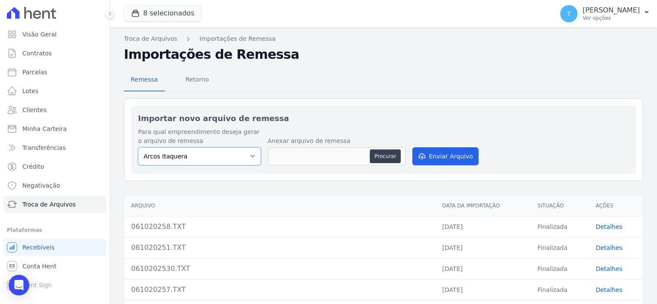
click at [236, 157] on select "Arcos Itaquera ALTOS DE SANTANA Inspire BOSQUE CLUB ARTE VILA MATILDE VISTA 553…" at bounding box center [199, 156] width 123 height 18
select select "6db872fb-8a6f-44ae-826c-42d53d77f19e"
click at [138, 147] on select "Arcos Itaquera ALTOS DE SANTANA Inspire BOSQUE CLUB ARTE VILA MATILDE VISTA 553…" at bounding box center [199, 156] width 123 height 18
click at [380, 156] on button "Procurar" at bounding box center [385, 157] width 31 height 14
type input "061020252.TXT"
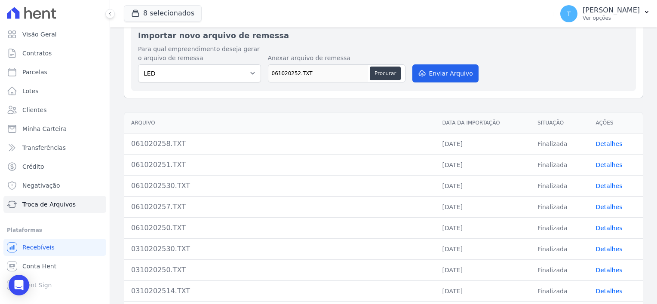
scroll to position [86, 0]
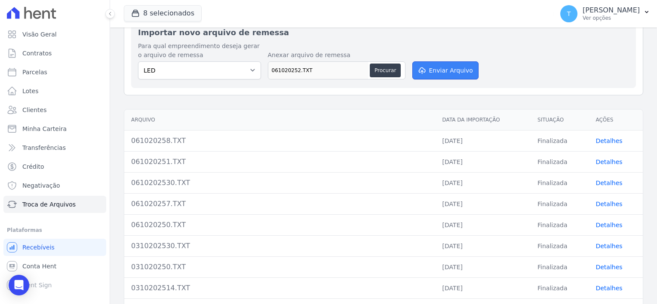
click at [432, 74] on button "Enviar Arquivo" at bounding box center [445, 70] width 66 height 18
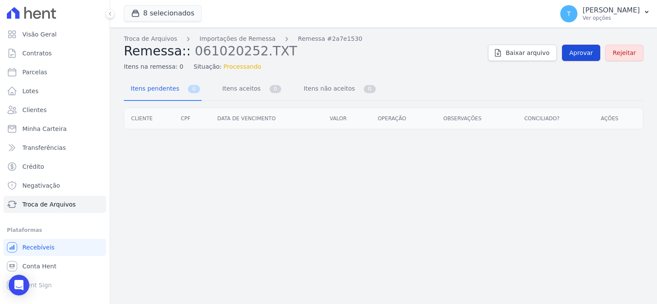
click at [578, 51] on span "Aprovar" at bounding box center [581, 53] width 24 height 9
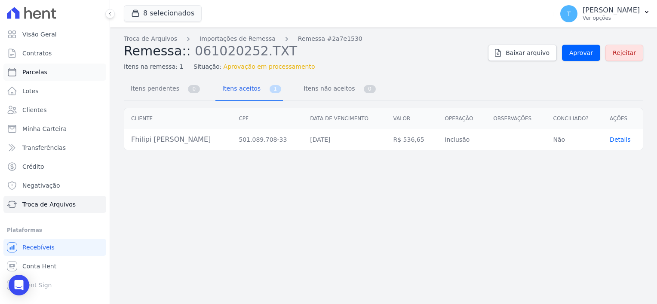
click at [41, 75] on span "Parcelas" at bounding box center [34, 72] width 25 height 9
select select
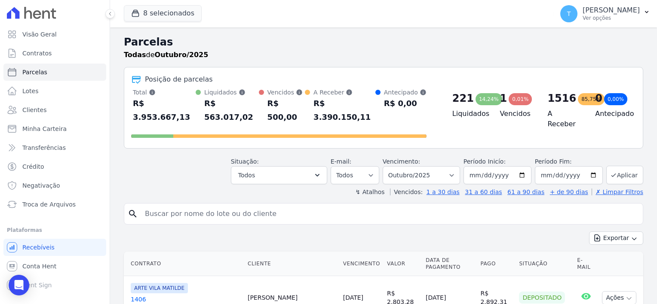
click at [233, 206] on input "search" at bounding box center [390, 214] width 500 height 17
paste input "Fhilipi Guilherme Azevedo de Souza"
type input "Fhilipi Guilherme Azevedo de Souza"
select select
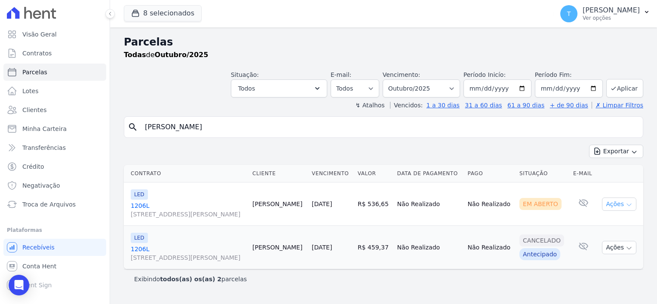
click at [630, 206] on icon "button" at bounding box center [629, 205] width 7 height 7
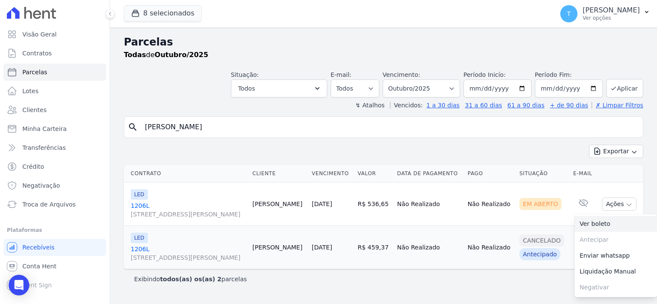
click at [609, 224] on link "Ver boleto" at bounding box center [616, 224] width 83 height 16
drag, startPoint x: 268, startPoint y: 127, endPoint x: 141, endPoint y: 127, distance: 127.7
click at [141, 127] on input "Fhilipi Guilherme Azevedo de Souza" at bounding box center [390, 127] width 500 height 17
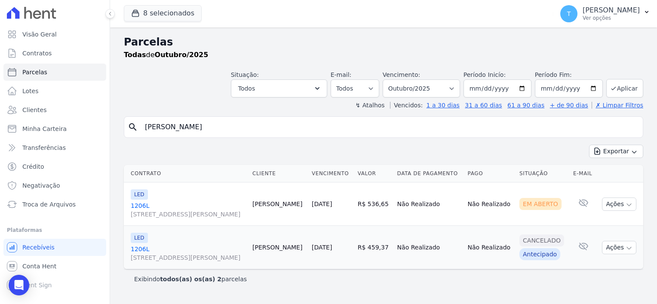
paste input "Wladimir Silva Nascimento"
type input "Wladimir Silva Nascimento"
click at [528, 86] on input "2025-10-01" at bounding box center [498, 89] width 68 height 18
type input "2025-09-01"
click at [617, 88] on icon "submit" at bounding box center [613, 88] width 7 height 7
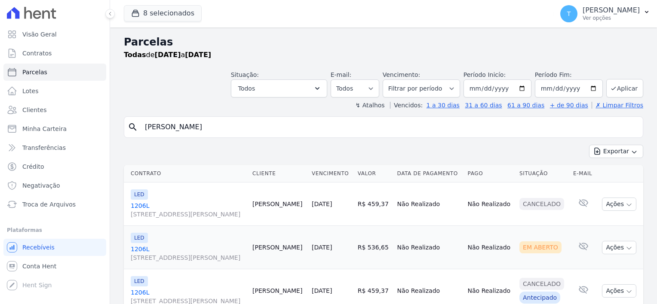
select select
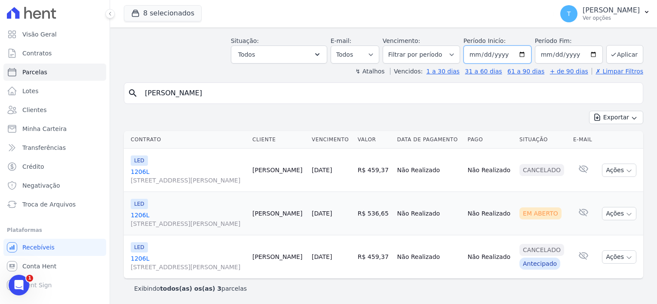
click at [519, 56] on input "[DATE]" at bounding box center [498, 55] width 68 height 18
type input "[DATE]"
click at [612, 55] on button "Aplicar" at bounding box center [624, 54] width 37 height 18
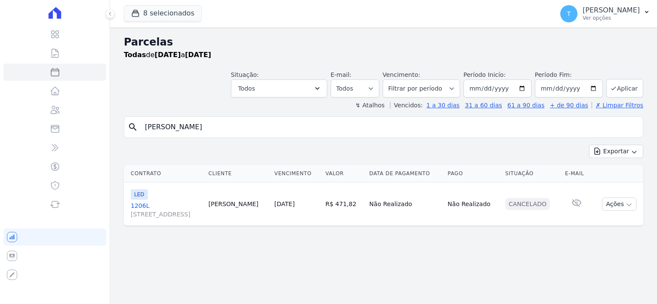
select select
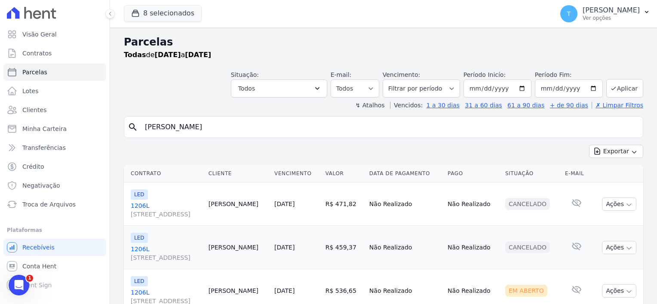
drag, startPoint x: 271, startPoint y: 130, endPoint x: 134, endPoint y: 129, distance: 136.8
click at [134, 129] on div "search Fhilipi Guilherme Azevedo de Souza" at bounding box center [383, 128] width 519 height 22
paste input "Wladimir Silva Nascimento"
type input "Wladimir Silva Nascimento"
select select
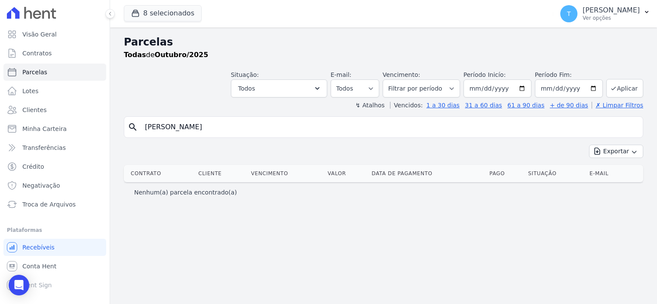
drag, startPoint x: 241, startPoint y: 122, endPoint x: 127, endPoint y: 122, distance: 113.5
click at [127, 122] on div "search Wladimir Silva Nascimento" at bounding box center [383, 128] width 519 height 22
paste input "Elizama Neves Santan"
type input "[PERSON_NAME]"
click at [528, 91] on input "2025-10-01" at bounding box center [498, 89] width 68 height 18
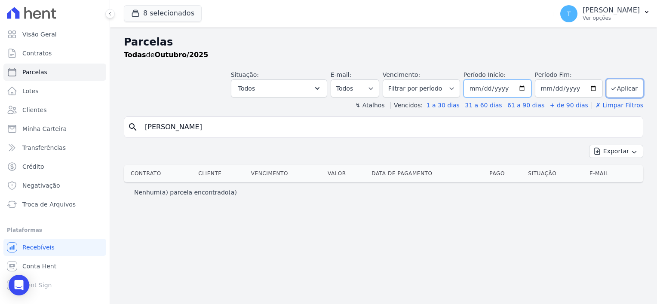
type input "[DATE]"
click at [623, 88] on button "Aplicar" at bounding box center [624, 88] width 37 height 18
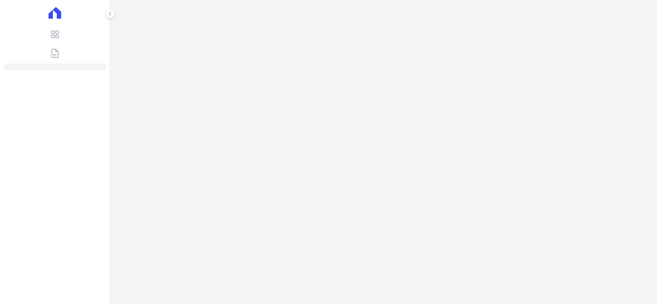
select select
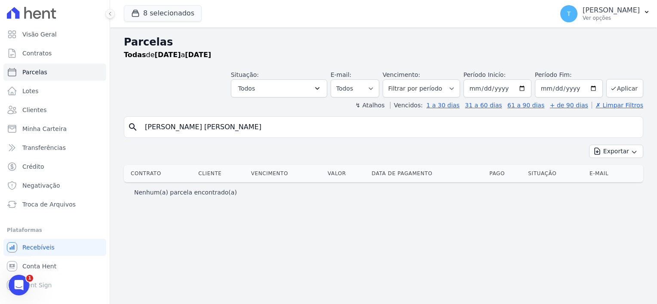
click at [263, 131] on input "[PERSON_NAME] [PERSON_NAME]" at bounding box center [390, 127] width 500 height 17
drag, startPoint x: 248, startPoint y: 127, endPoint x: 144, endPoint y: 126, distance: 104.1
click at [144, 126] on input "[PERSON_NAME] [PERSON_NAME]" at bounding box center [390, 127] width 500 height 17
select select
click at [596, 88] on input "[DATE]" at bounding box center [569, 89] width 68 height 18
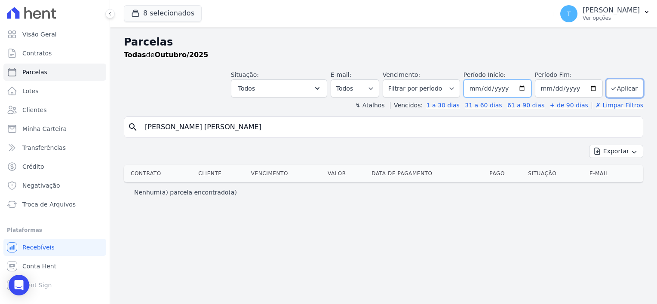
type input "[DATE]"
click at [525, 86] on input "[DATE]" at bounding box center [498, 89] width 68 height 18
type input "[DATE]"
click at [624, 93] on button "Aplicar" at bounding box center [624, 88] width 37 height 18
select select
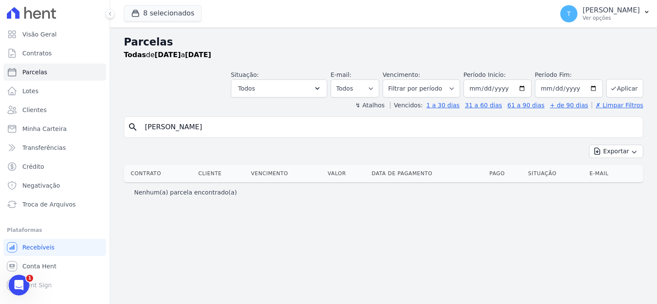
drag, startPoint x: 243, startPoint y: 129, endPoint x: 132, endPoint y: 129, distance: 110.9
click at [132, 129] on div "search [PERSON_NAME]" at bounding box center [383, 128] width 519 height 22
paste input "[PERSON_NAME] Santan"
type input "[PERSON_NAME]"
select select
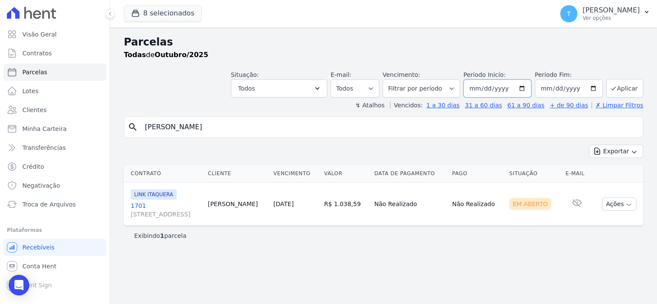
click at [527, 91] on input "[DATE]" at bounding box center [498, 89] width 68 height 18
type input "[DATE]"
click at [623, 89] on button "Aplicar" at bounding box center [624, 88] width 37 height 18
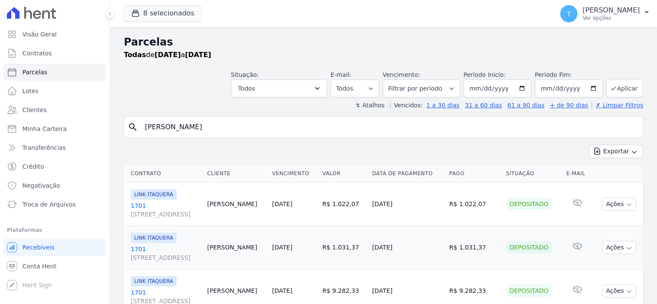
select select
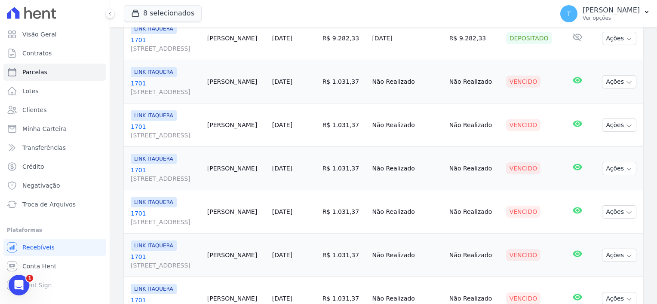
scroll to position [252, 0]
click at [627, 83] on icon "button" at bounding box center [629, 84] width 4 height 2
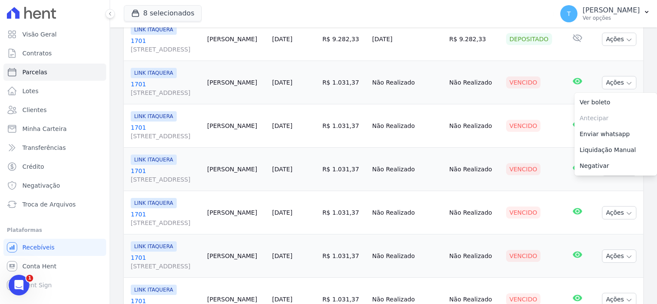
click at [136, 85] on link "1701 [STREET_ADDRESS]" at bounding box center [166, 88] width 70 height 17
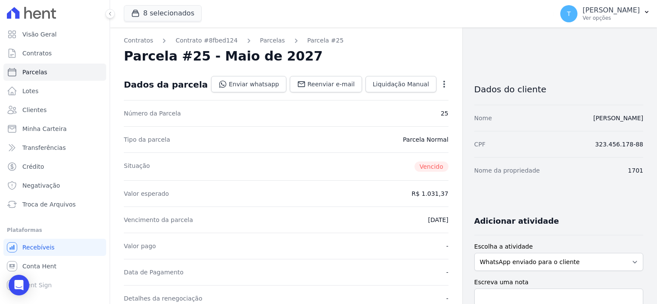
click at [440, 86] on icon "button" at bounding box center [444, 84] width 9 height 9
click at [406, 112] on link "Cancelar Cobrança" at bounding box center [407, 111] width 76 height 15
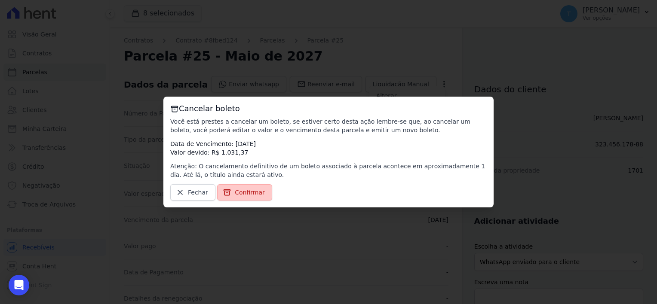
click at [242, 191] on span "Confirmar" at bounding box center [250, 192] width 30 height 9
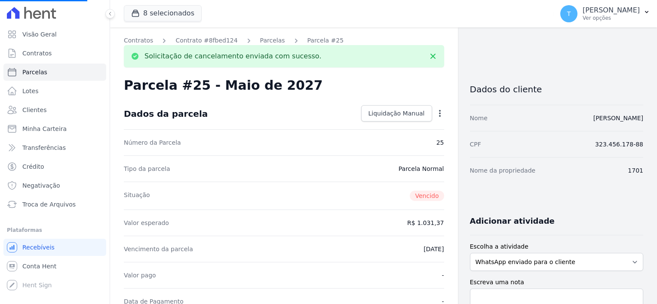
select select
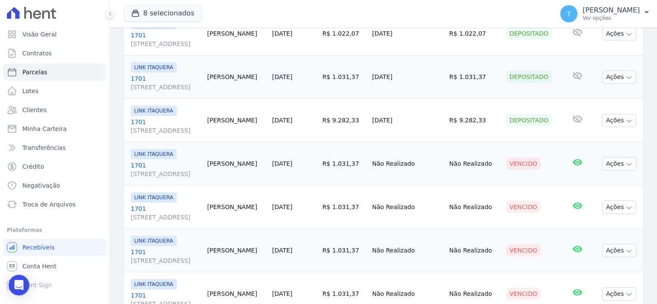
scroll to position [172, 0]
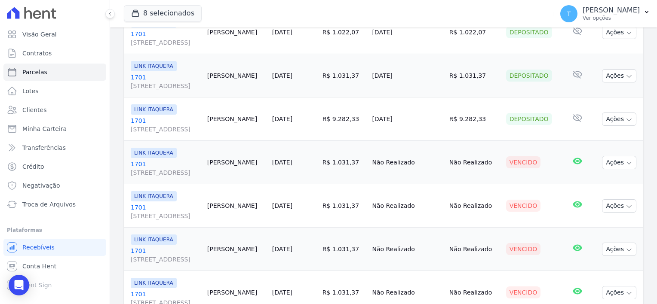
click at [139, 206] on link "1701 [STREET_ADDRESS]" at bounding box center [166, 211] width 70 height 17
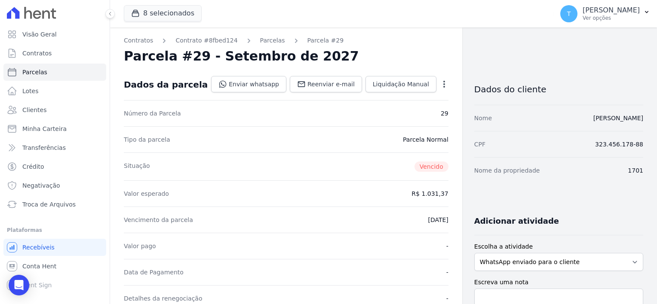
click at [440, 83] on icon "button" at bounding box center [444, 84] width 9 height 9
click at [402, 113] on link "Cancelar Cobrança" at bounding box center [407, 111] width 76 height 15
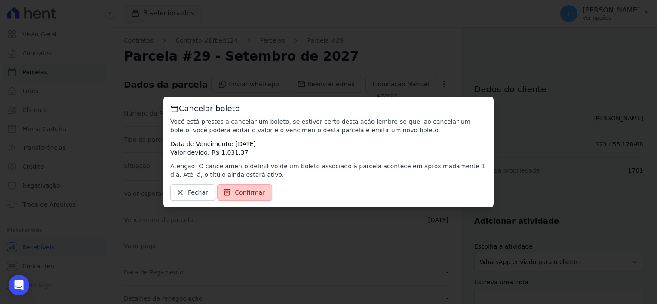
click at [247, 194] on span "Confirmar" at bounding box center [250, 192] width 30 height 9
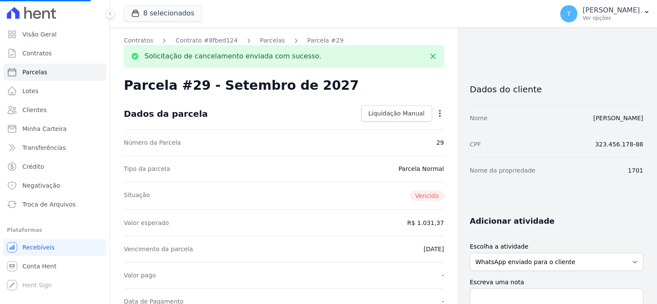
select select
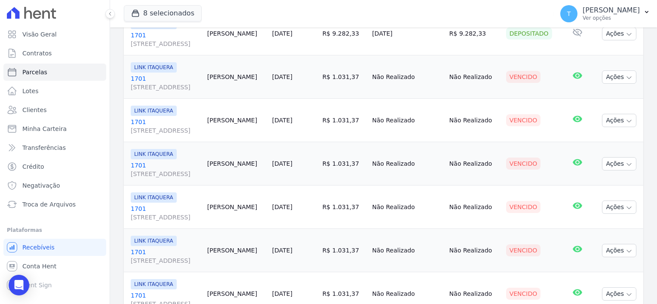
scroll to position [258, 0]
click at [178, 172] on span "[STREET_ADDRESS]" at bounding box center [166, 173] width 70 height 9
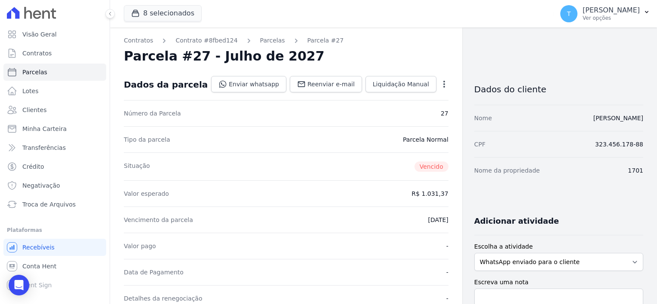
click at [440, 83] on icon "button" at bounding box center [444, 84] width 9 height 9
click at [416, 110] on link "Cancelar Cobrança" at bounding box center [407, 111] width 76 height 15
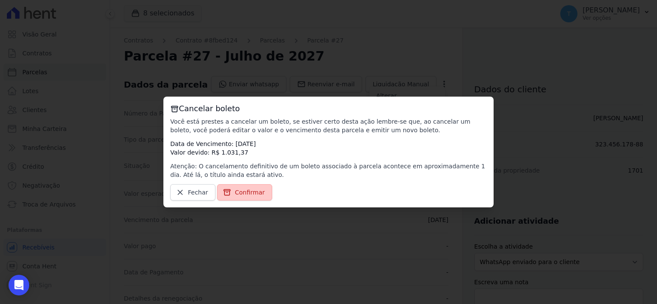
click at [240, 196] on span "Confirmar" at bounding box center [250, 192] width 30 height 9
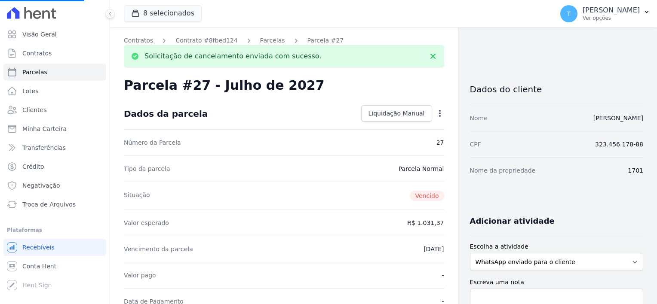
select select
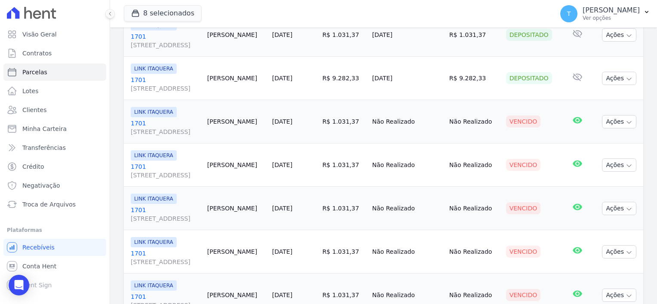
scroll to position [215, 0]
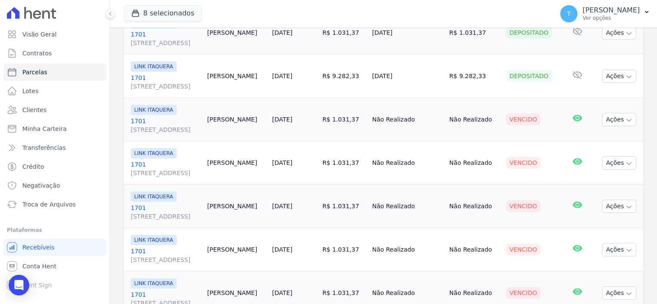
click at [140, 254] on link "1701 [STREET_ADDRESS]" at bounding box center [166, 255] width 70 height 17
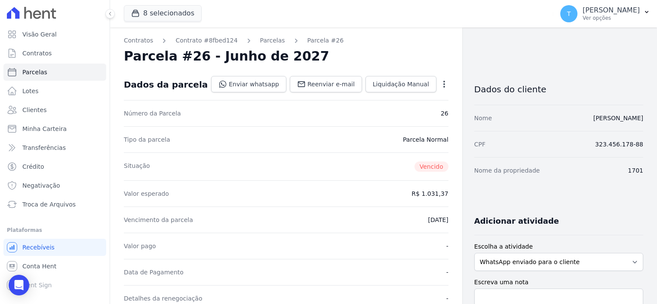
click at [440, 82] on icon "button" at bounding box center [444, 84] width 9 height 9
click at [411, 110] on link "Cancelar Cobrança" at bounding box center [407, 111] width 76 height 15
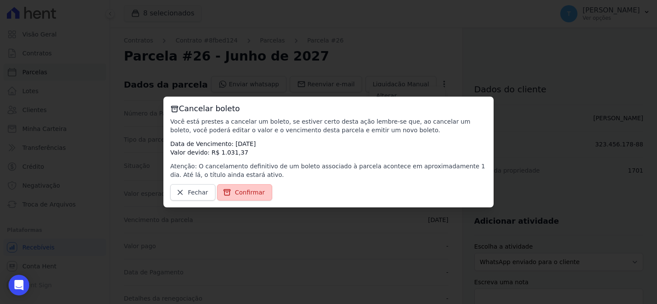
click at [240, 191] on span "Confirmar" at bounding box center [250, 192] width 30 height 9
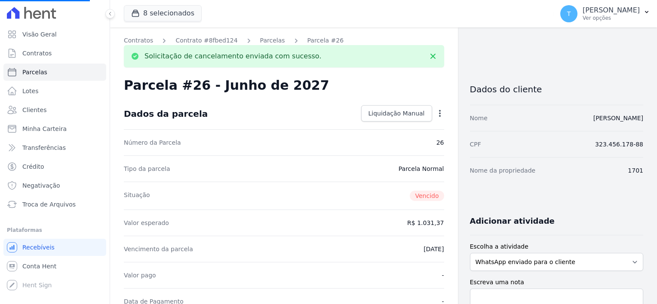
select select
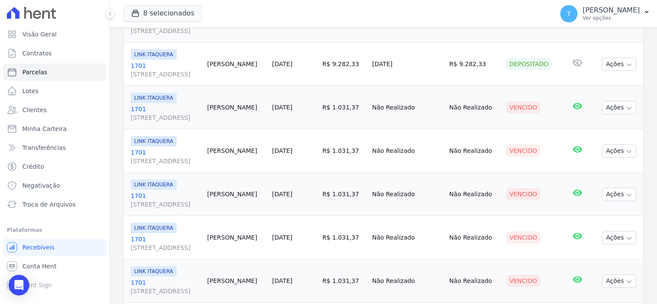
scroll to position [215, 0]
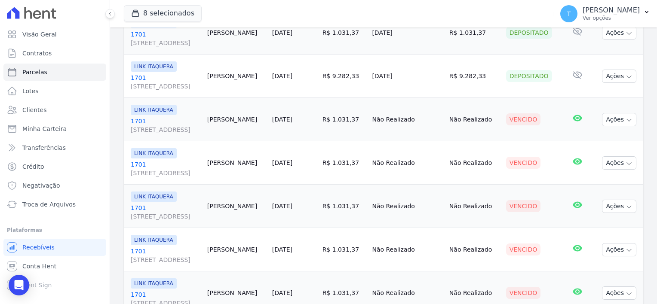
click at [137, 292] on link "1701 [STREET_ADDRESS]" at bounding box center [166, 299] width 70 height 17
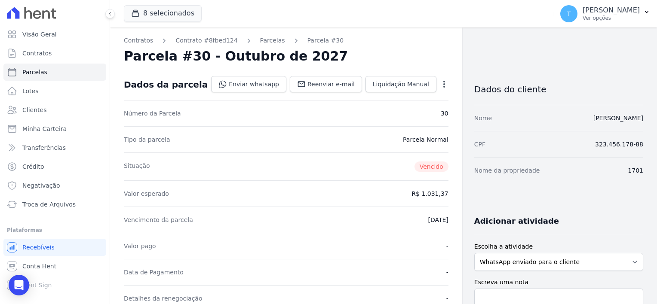
click at [440, 86] on icon "button" at bounding box center [444, 84] width 9 height 9
click at [409, 112] on link "Cancelar Cobrança" at bounding box center [407, 111] width 76 height 15
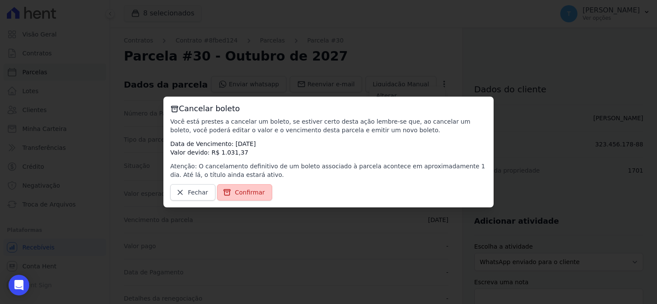
click at [249, 195] on span "Confirmar" at bounding box center [250, 192] width 30 height 9
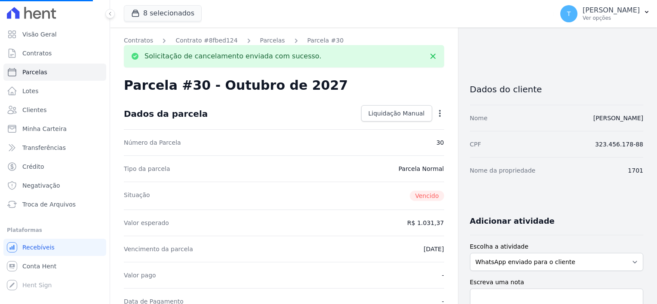
select select
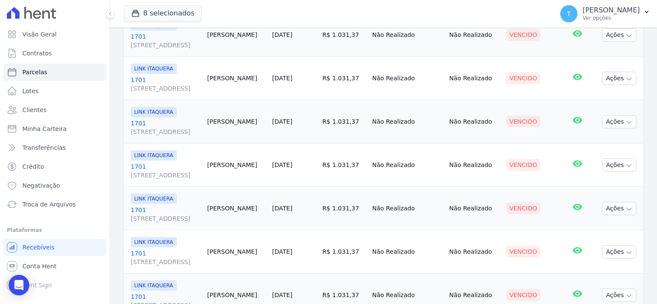
scroll to position [301, 0]
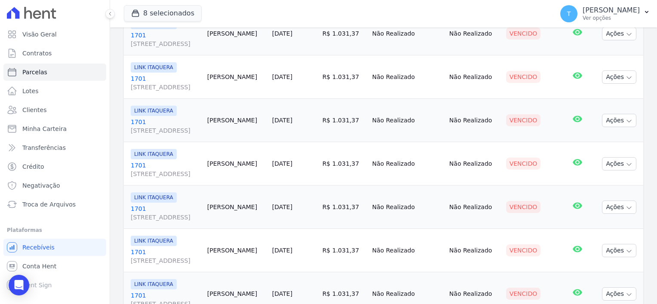
click at [153, 255] on link "1701 [STREET_ADDRESS]" at bounding box center [166, 256] width 70 height 17
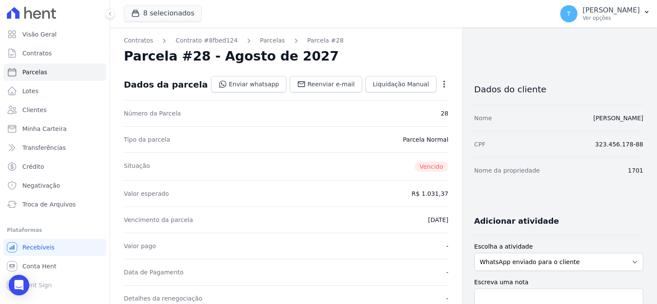
click at [440, 86] on icon "button" at bounding box center [444, 84] width 9 height 9
click at [402, 109] on link "Cancelar Cobrança" at bounding box center [407, 111] width 76 height 15
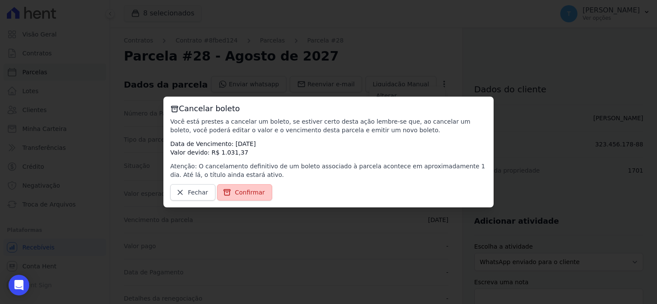
click at [231, 190] on link "Confirmar" at bounding box center [244, 192] width 55 height 16
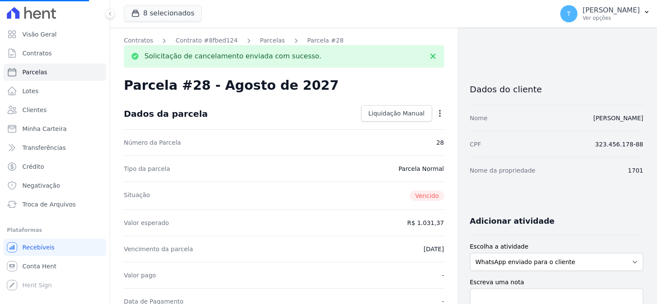
select select
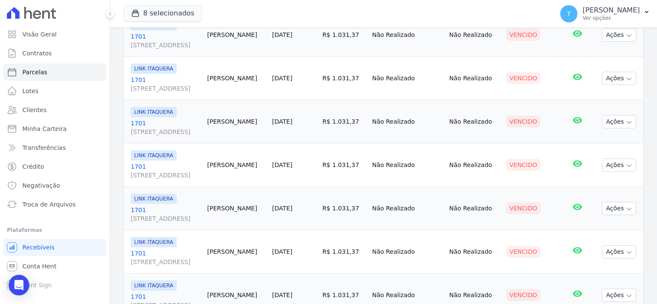
scroll to position [301, 0]
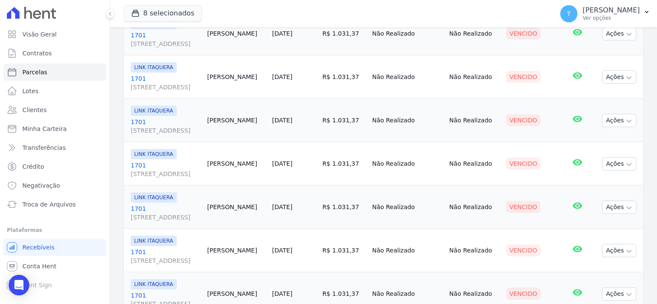
click at [140, 292] on link "1701 [STREET_ADDRESS]" at bounding box center [166, 300] width 70 height 17
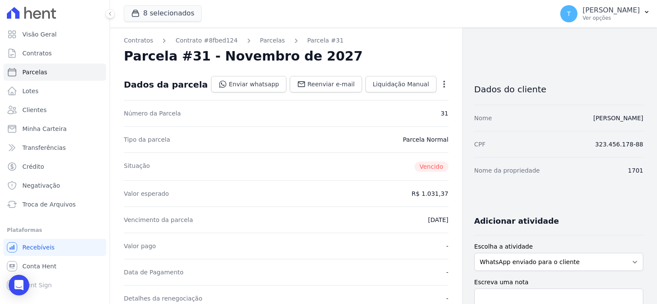
click at [440, 84] on icon "button" at bounding box center [444, 84] width 9 height 9
click at [398, 112] on link "Cancelar Cobrança" at bounding box center [407, 111] width 76 height 15
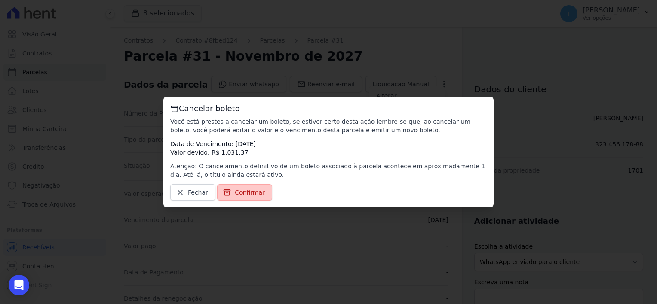
click at [238, 190] on span "Confirmar" at bounding box center [250, 192] width 30 height 9
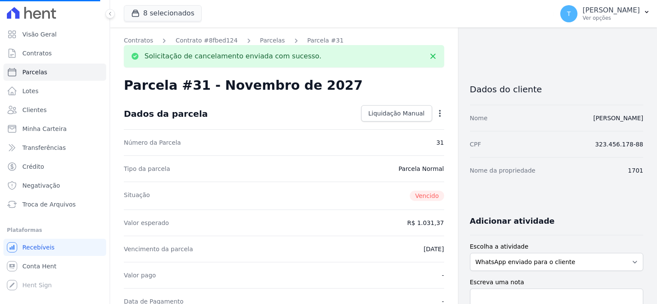
select select
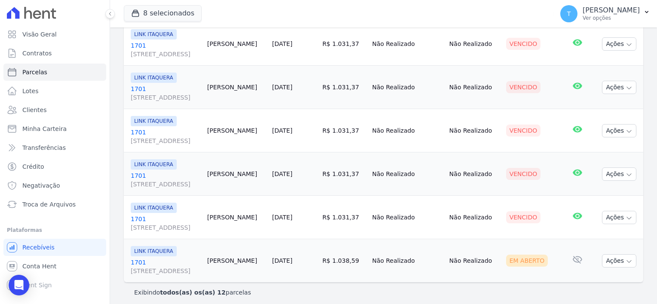
scroll to position [424, 0]
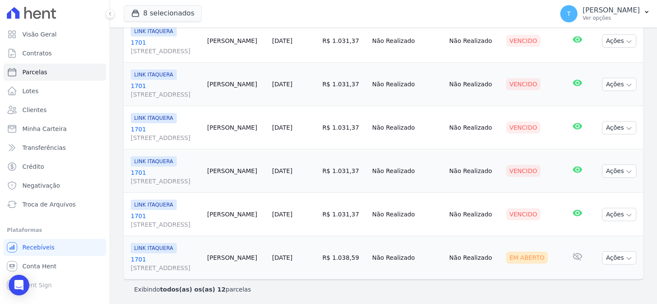
click at [138, 173] on link "1701 [STREET_ADDRESS]" at bounding box center [166, 177] width 70 height 17
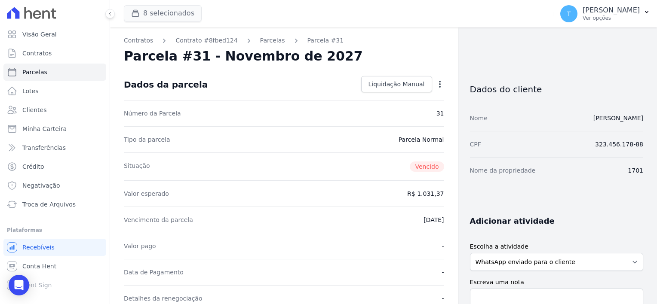
select select
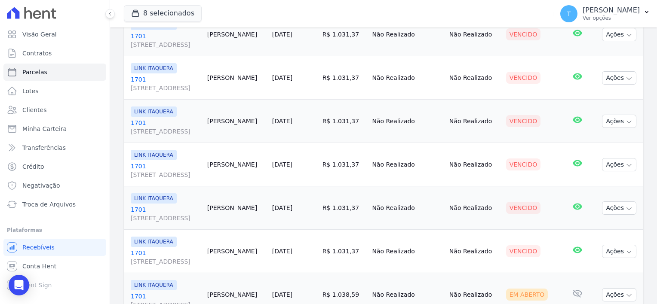
scroll to position [424, 0]
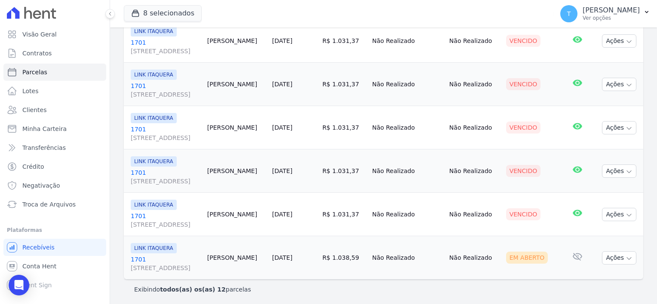
click at [135, 215] on link "1701 [STREET_ADDRESS]" at bounding box center [166, 220] width 70 height 17
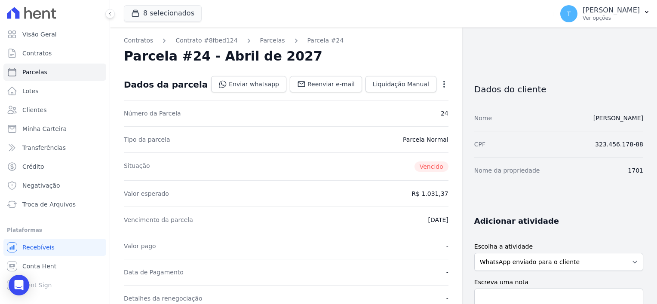
click at [440, 86] on icon "button" at bounding box center [444, 84] width 9 height 9
click at [411, 113] on link "Cancelar Cobrança" at bounding box center [407, 111] width 76 height 15
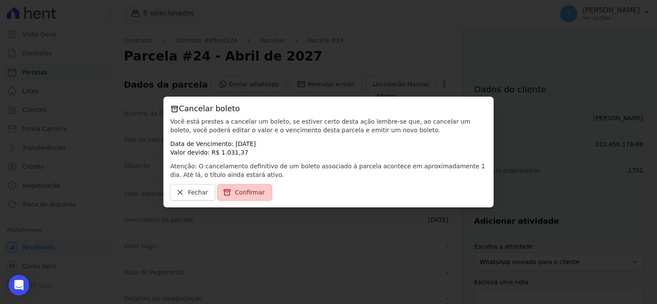
click at [236, 193] on span "Confirmar" at bounding box center [250, 192] width 30 height 9
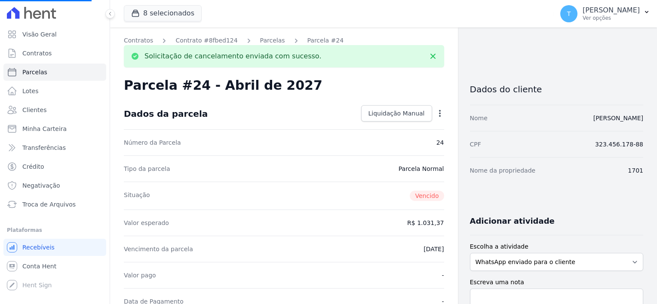
select select
